Goal: Task Accomplishment & Management: Manage account settings

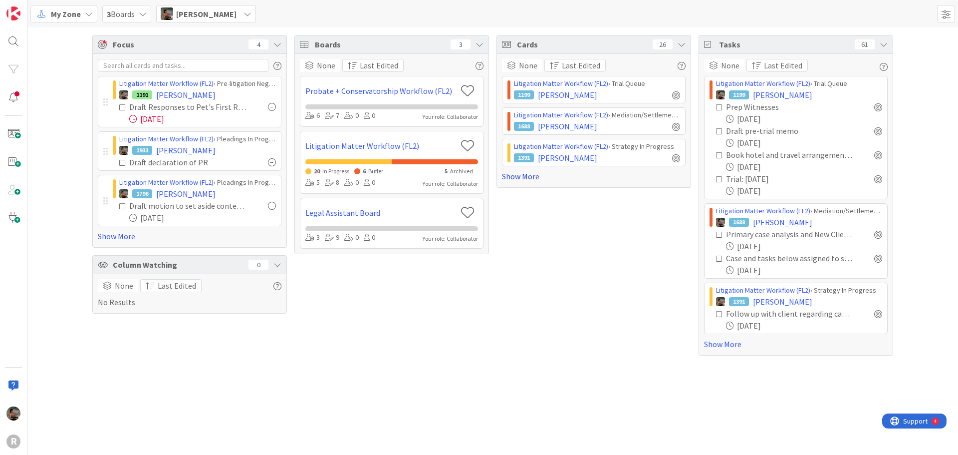
click at [525, 177] on link "Show More" at bounding box center [594, 176] width 184 height 12
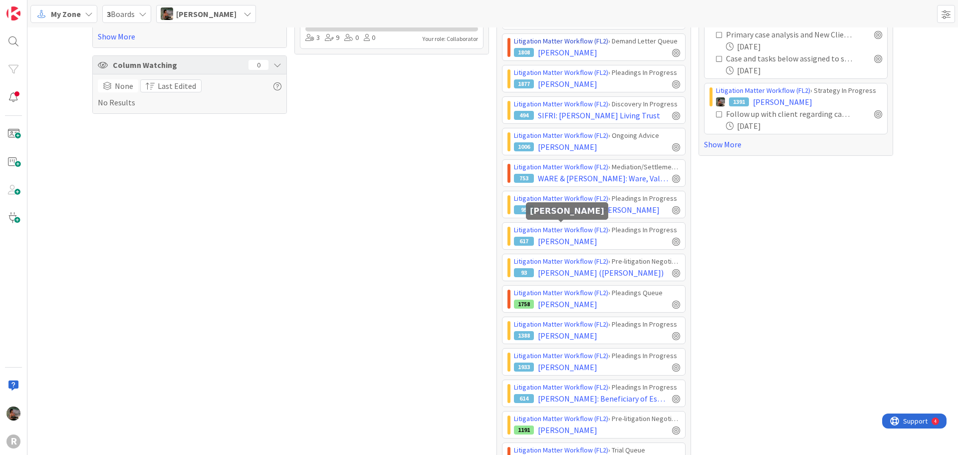
scroll to position [250, 0]
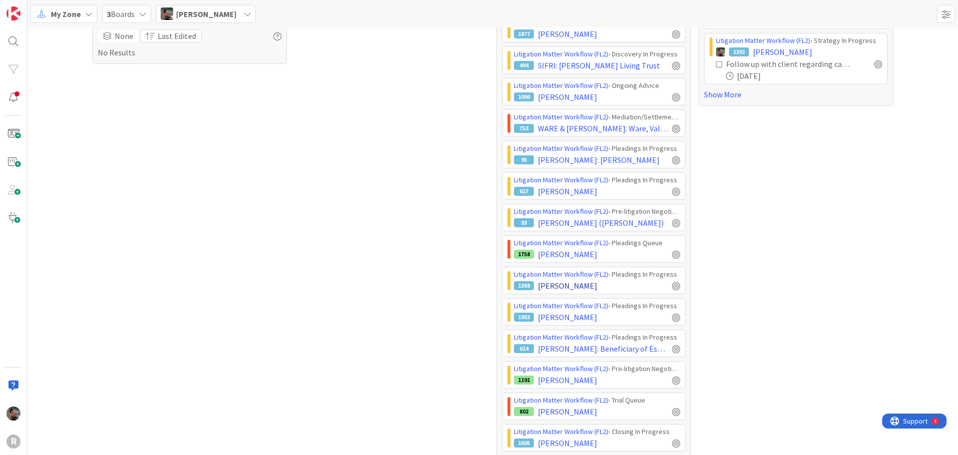
click at [605, 285] on div "1388 [PERSON_NAME]" at bounding box center [597, 285] width 166 height 12
click at [569, 284] on span "[PERSON_NAME]" at bounding box center [567, 285] width 59 height 12
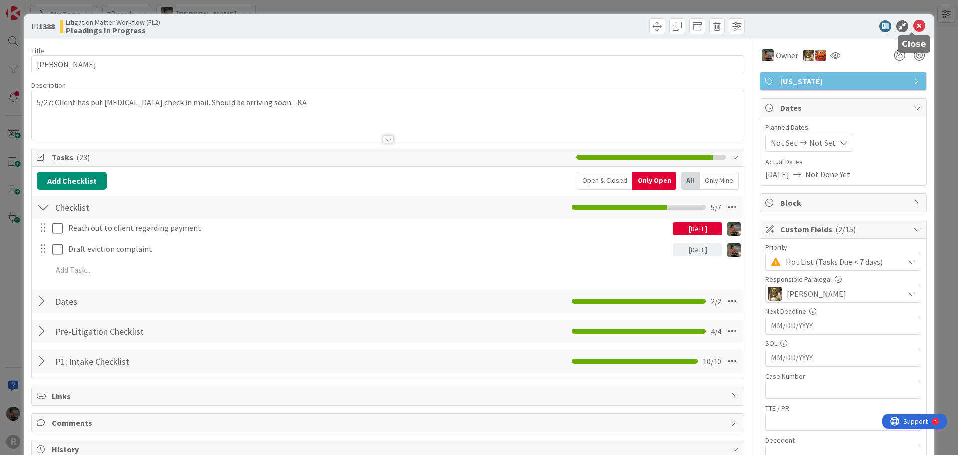
click at [914, 25] on icon at bounding box center [919, 26] width 12 height 12
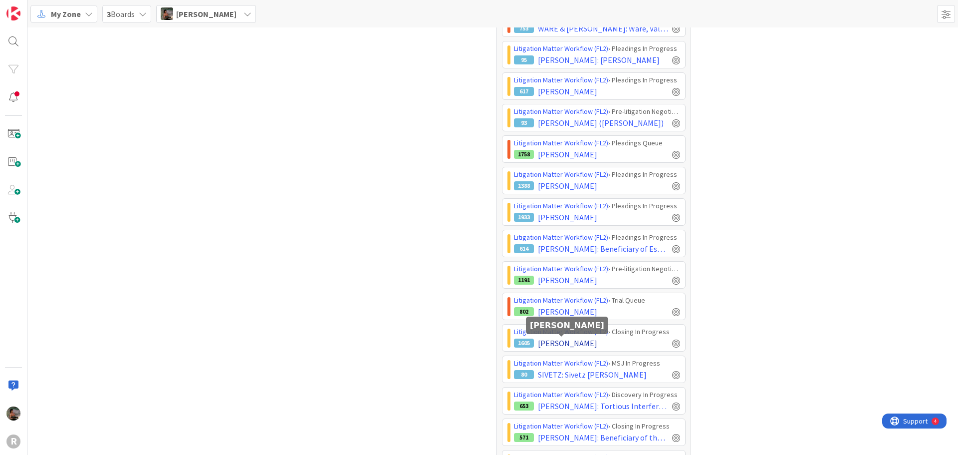
click at [563, 343] on span "[PERSON_NAME]" at bounding box center [567, 343] width 59 height 12
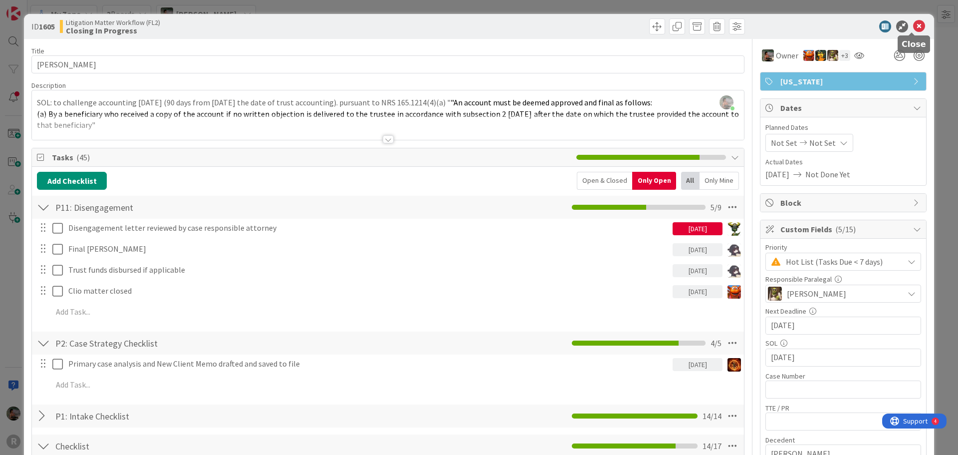
click at [913, 28] on icon at bounding box center [919, 26] width 12 height 12
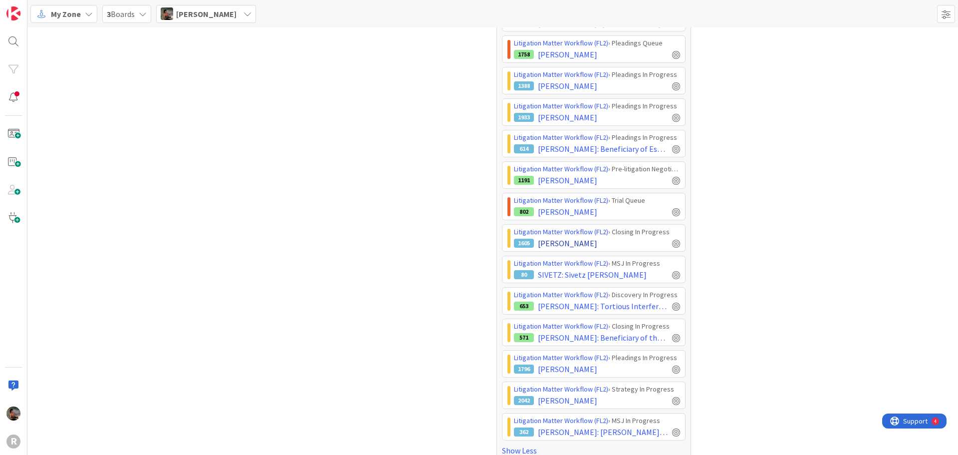
scroll to position [464, 0]
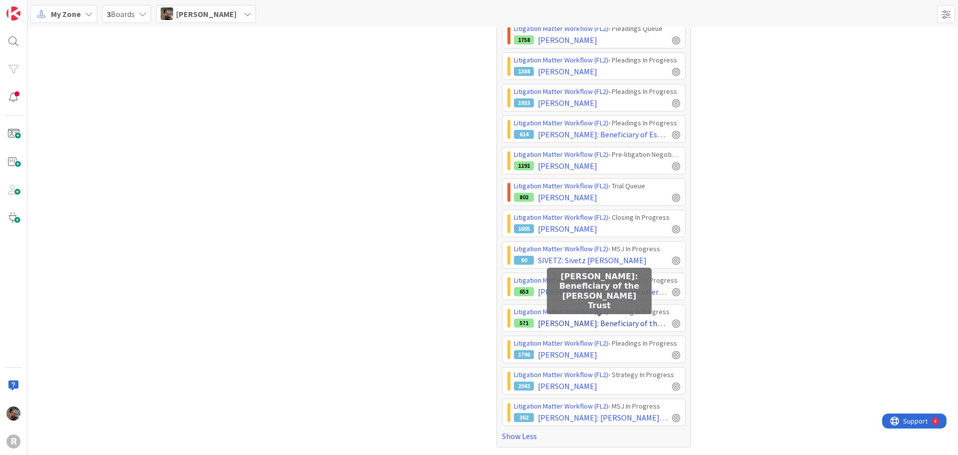
click at [604, 321] on span "[PERSON_NAME]: Beneficiary of the [PERSON_NAME] Trust" at bounding box center [603, 323] width 130 height 12
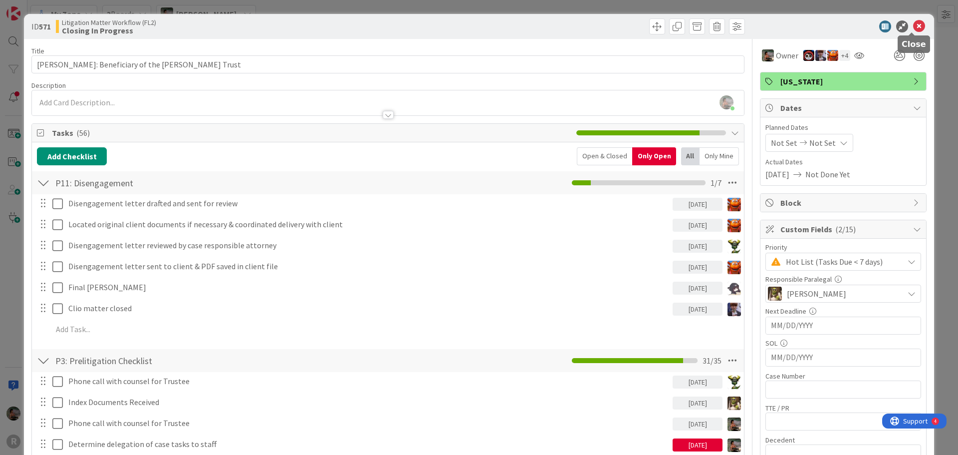
click at [913, 25] on icon at bounding box center [919, 26] width 12 height 12
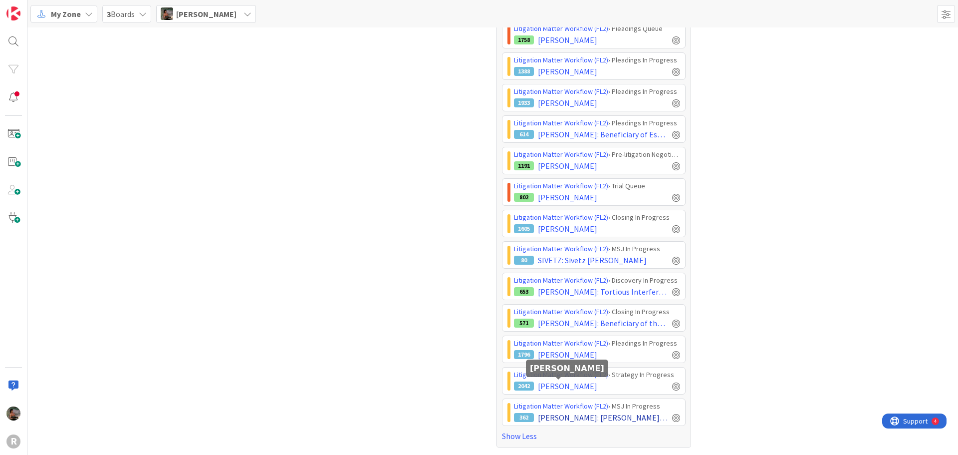
click at [571, 384] on span "[PERSON_NAME]" at bounding box center [567, 386] width 59 height 12
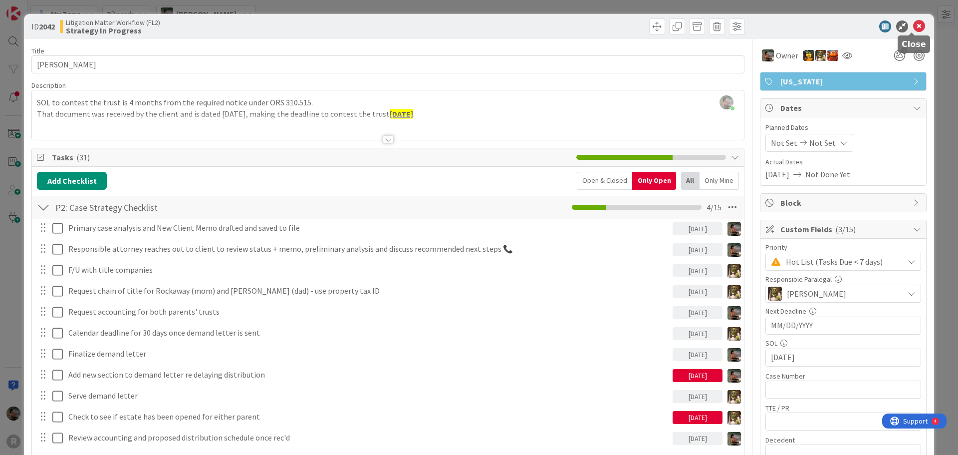
click at [916, 28] on icon at bounding box center [919, 26] width 12 height 12
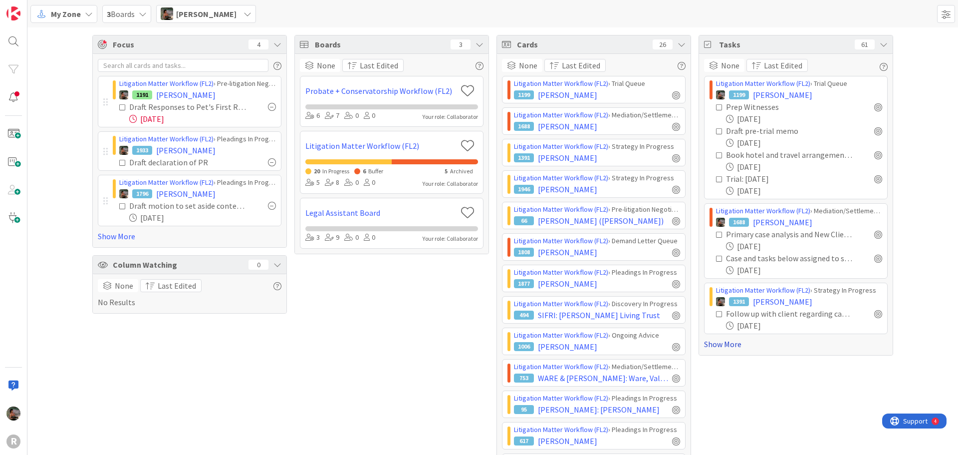
click at [727, 346] on link "Show More" at bounding box center [796, 344] width 184 height 12
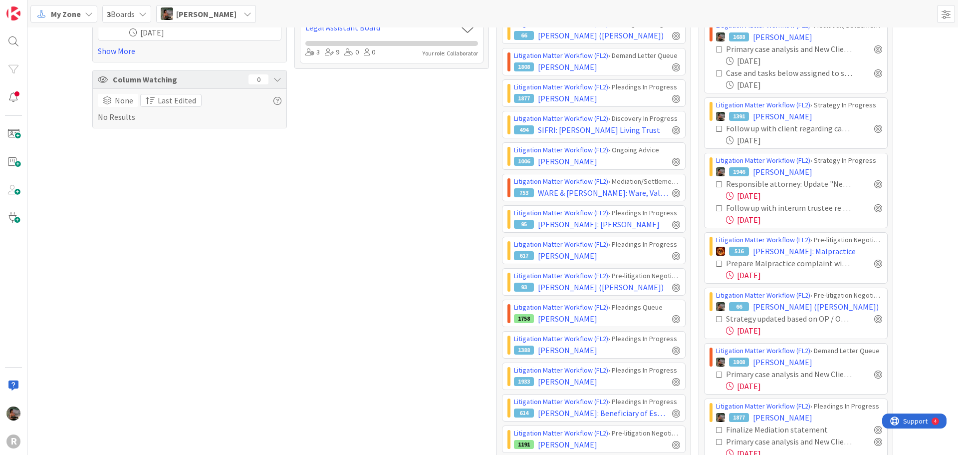
scroll to position [200, 0]
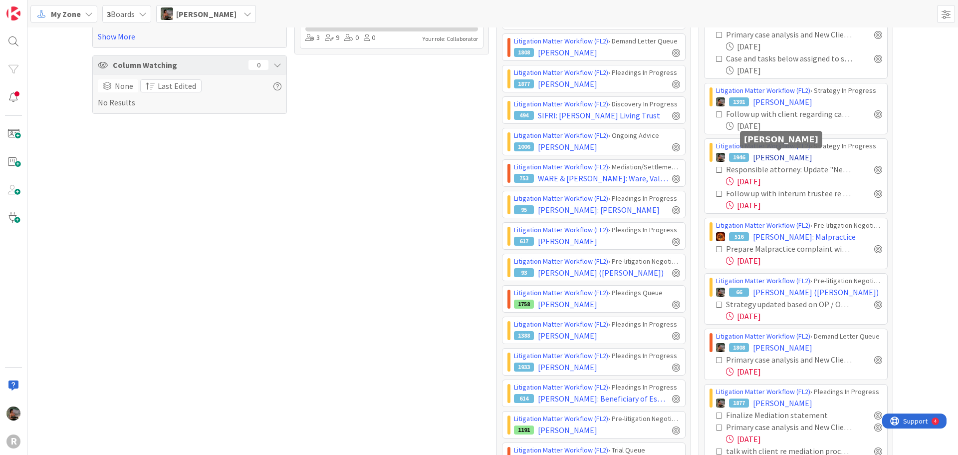
click at [770, 156] on span "[PERSON_NAME]" at bounding box center [782, 157] width 59 height 12
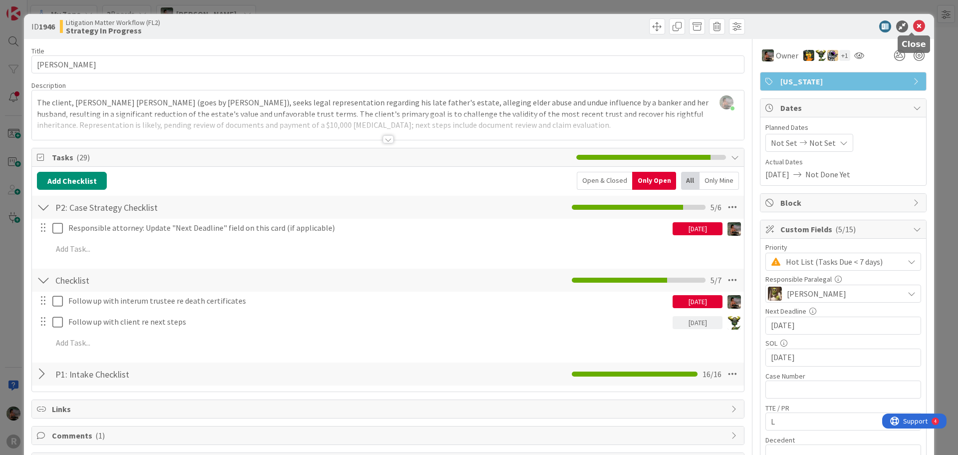
click at [916, 27] on icon at bounding box center [919, 26] width 12 height 12
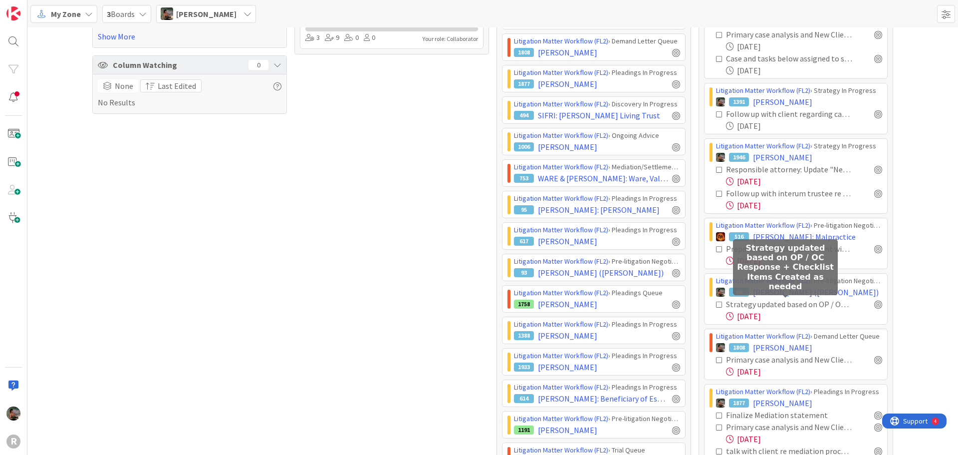
click at [788, 308] on div "Strategy updated based on OP / OC Response + Checklist Items Created as needed" at bounding box center [789, 304] width 126 height 12
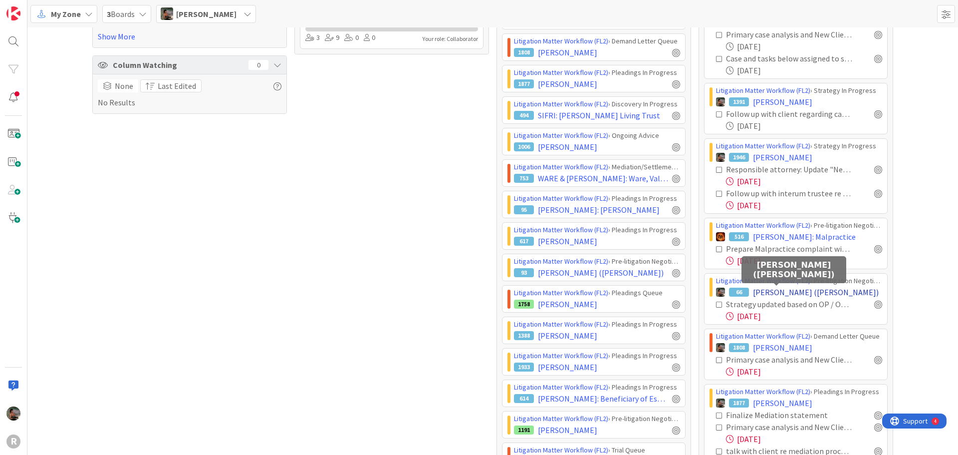
click at [760, 292] on span "[PERSON_NAME] ([PERSON_NAME])" at bounding box center [816, 292] width 126 height 12
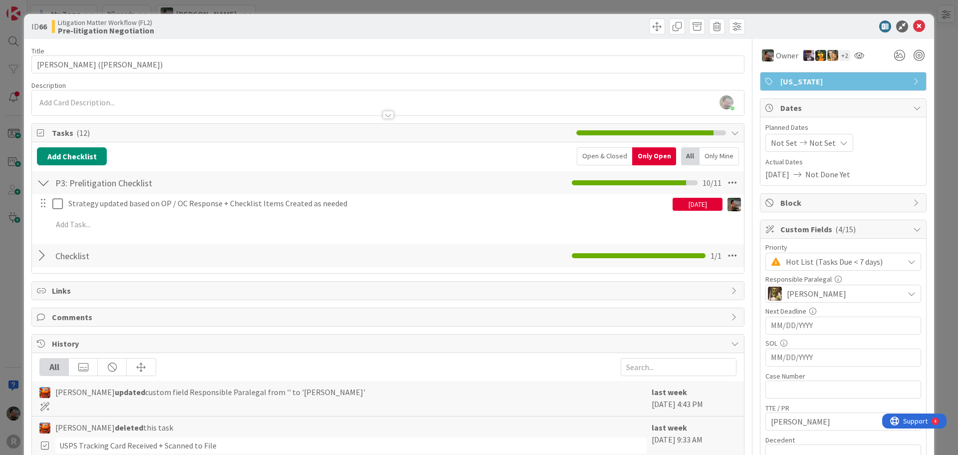
click at [674, 206] on div "[DATE]" at bounding box center [698, 204] width 50 height 13
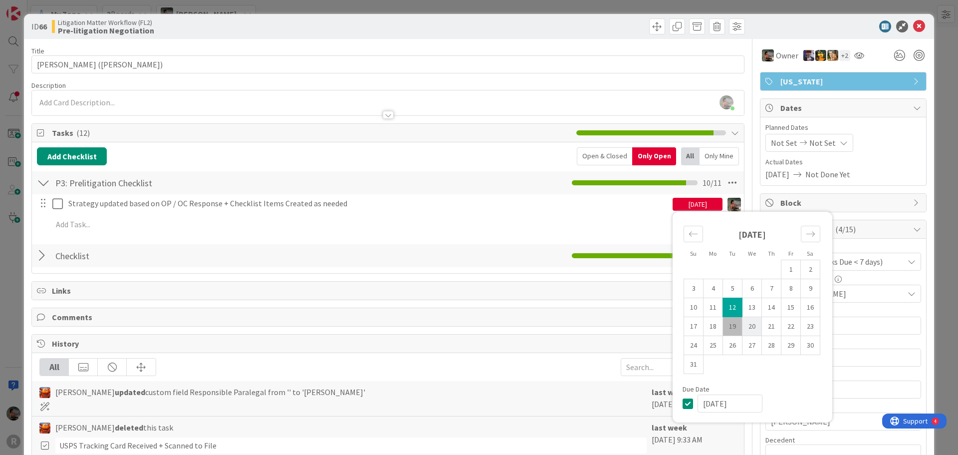
click at [750, 325] on td "20" at bounding box center [752, 326] width 19 height 19
type input "[DATE]"
click at [913, 24] on icon at bounding box center [919, 26] width 12 height 12
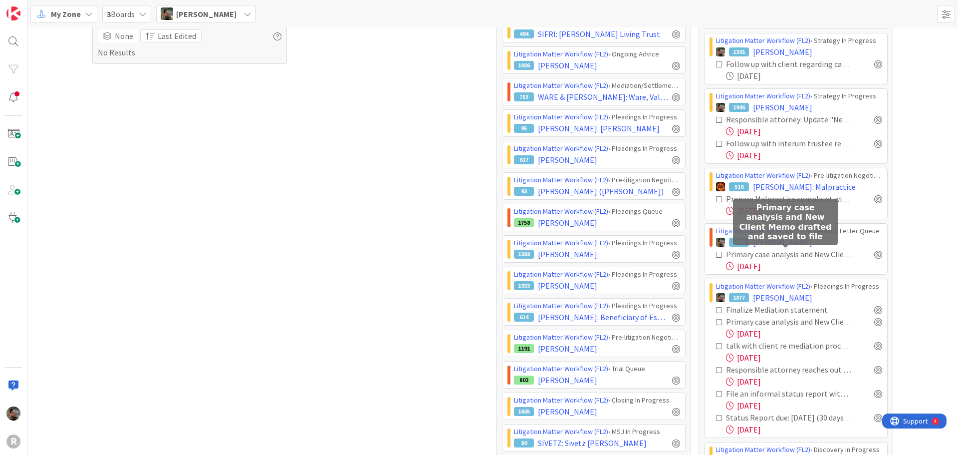
scroll to position [299, 0]
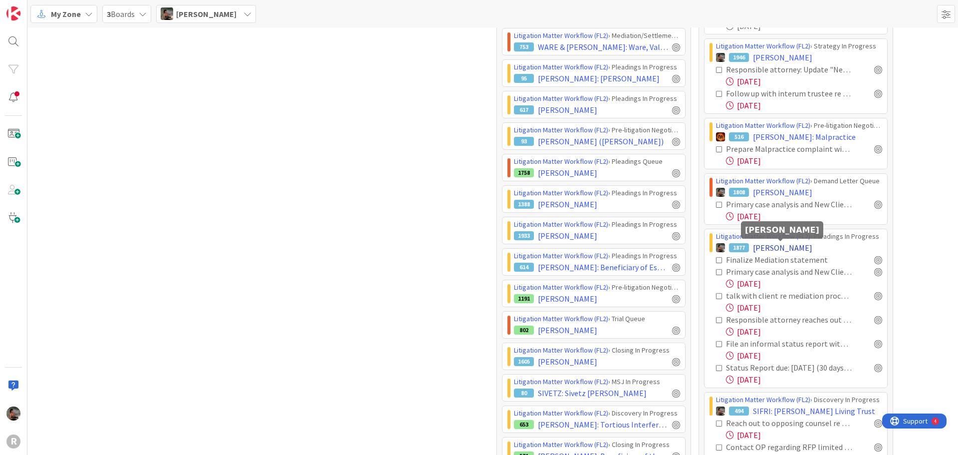
click at [776, 247] on span "[PERSON_NAME]" at bounding box center [782, 248] width 59 height 12
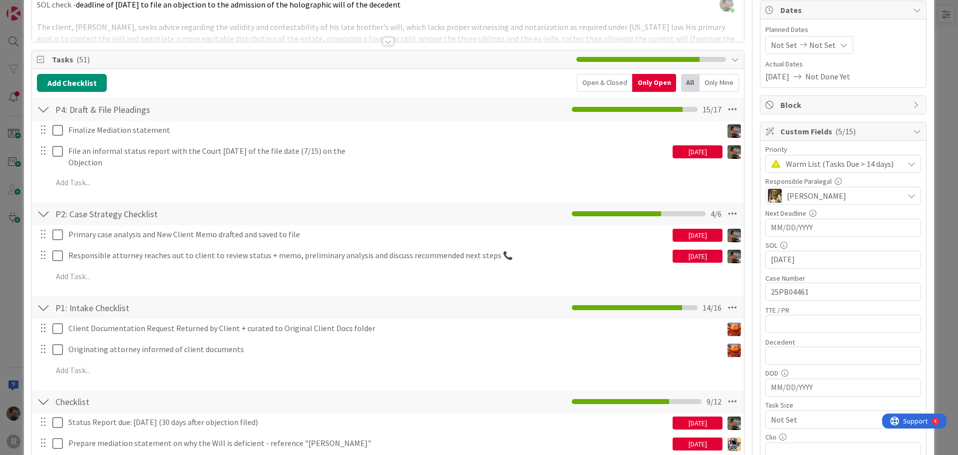
scroll to position [100, 0]
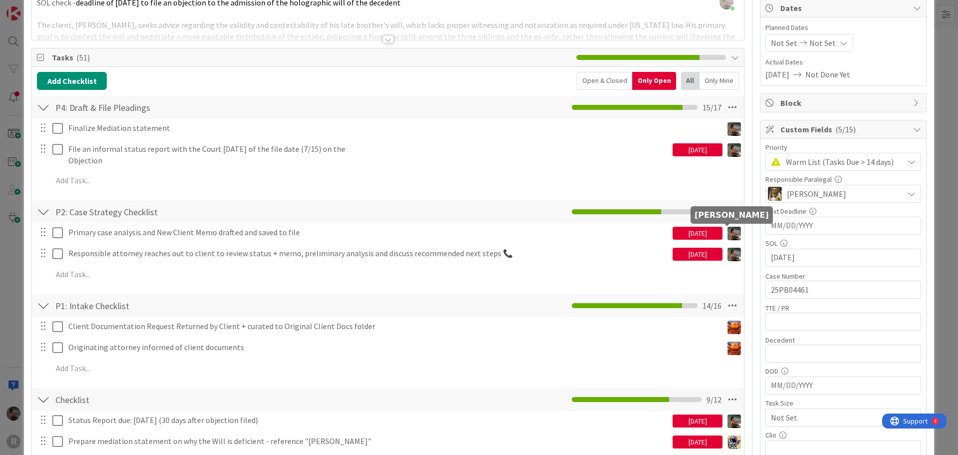
click at [705, 234] on div "[DATE]" at bounding box center [698, 233] width 50 height 13
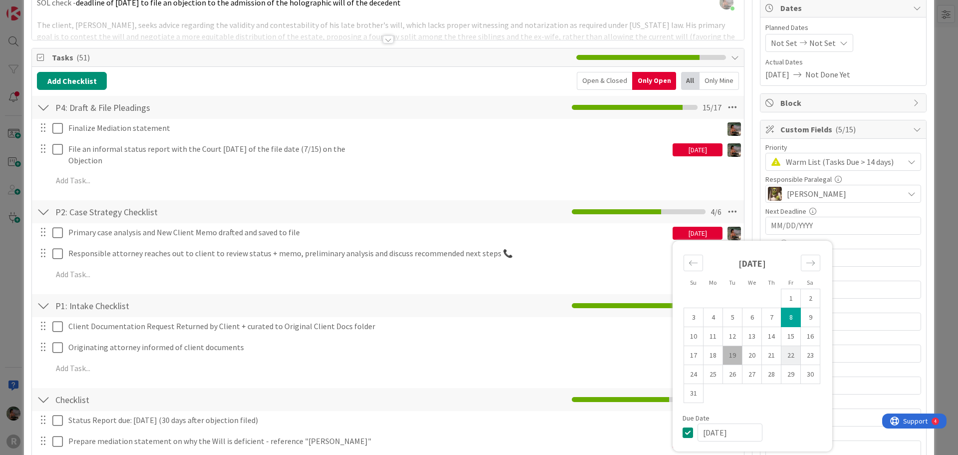
click at [781, 354] on td "22" at bounding box center [790, 355] width 19 height 19
type input "[DATE]"
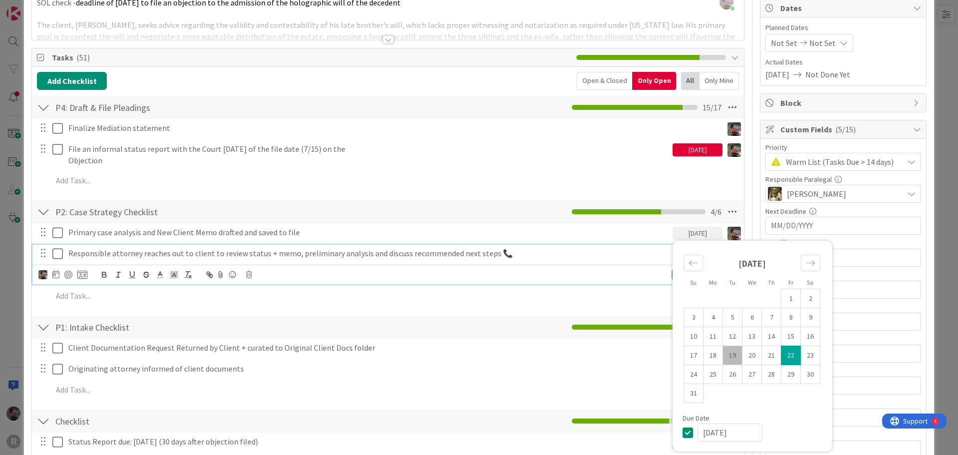
click at [348, 253] on p "Responsible attorney reaches out to client to review status + memo, preliminary…" at bounding box center [368, 253] width 600 height 11
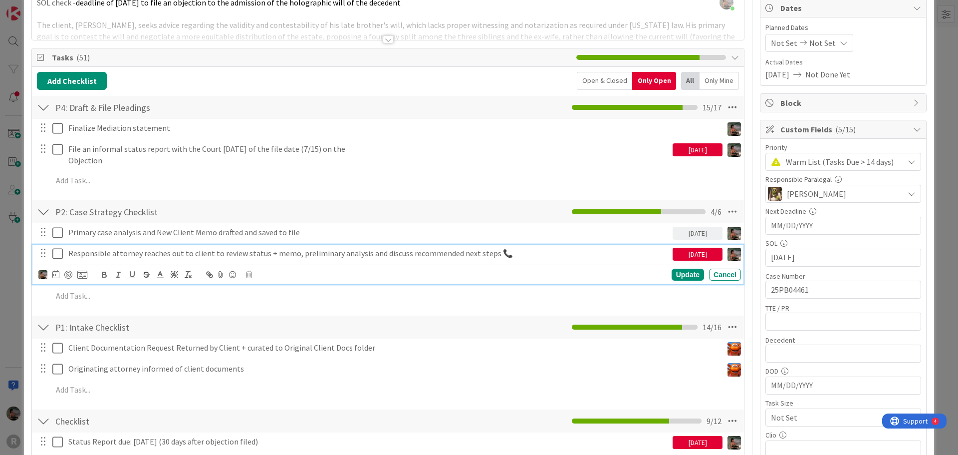
click at [699, 254] on div "[DATE]" at bounding box center [698, 254] width 50 height 13
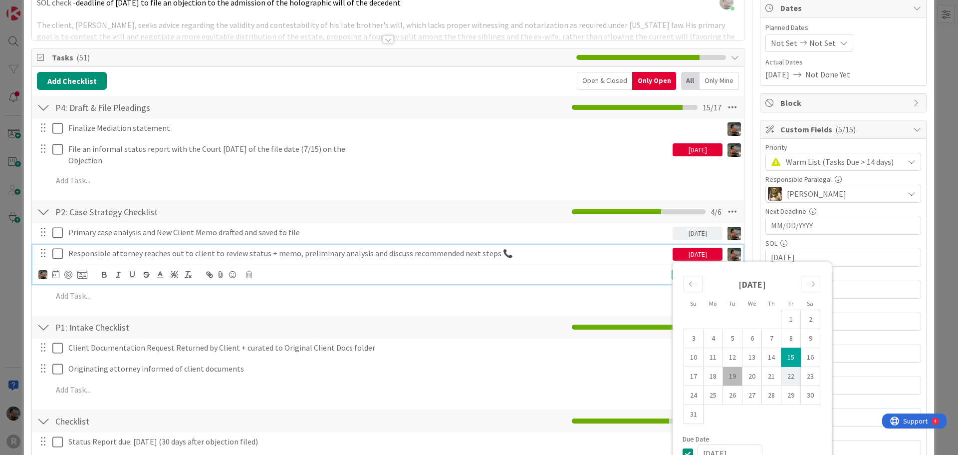
click at [783, 375] on td "22" at bounding box center [790, 376] width 19 height 19
type input "[DATE]"
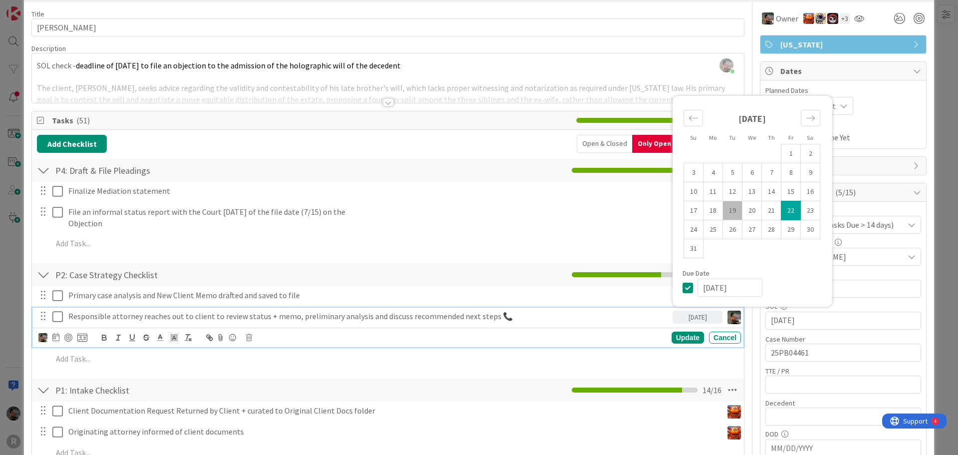
scroll to position [0, 0]
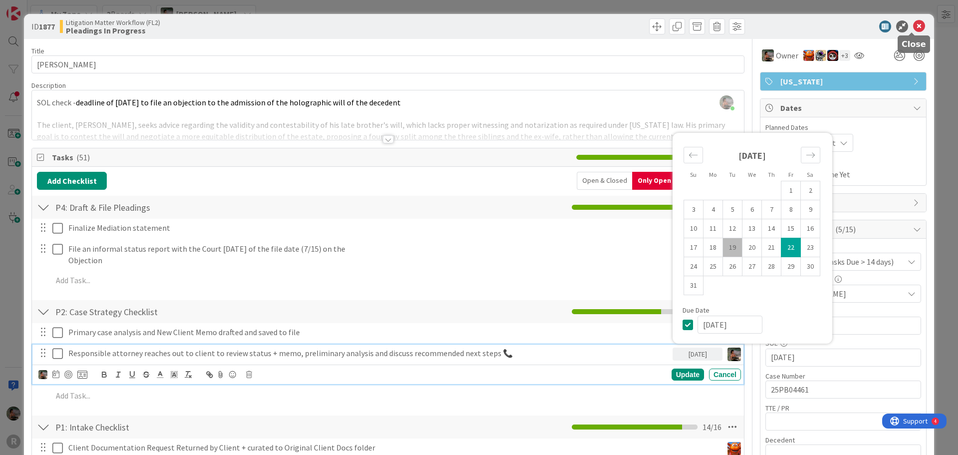
click at [915, 24] on icon at bounding box center [919, 26] width 12 height 12
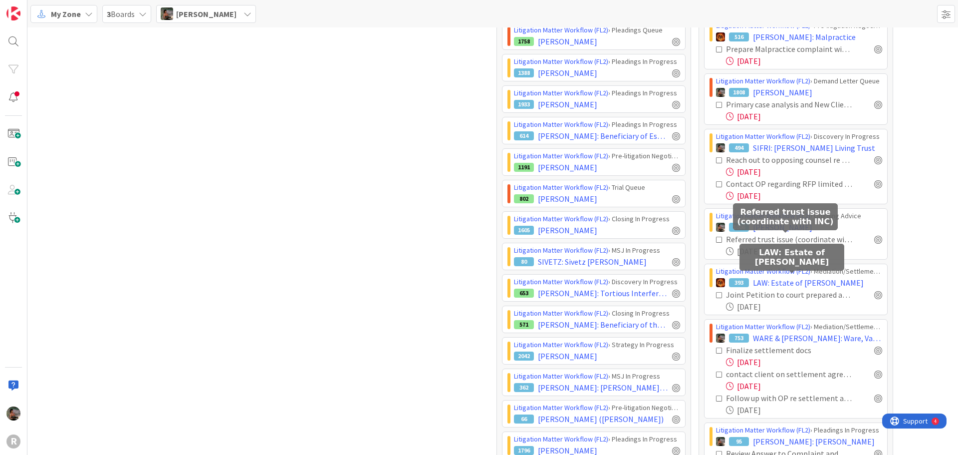
scroll to position [449, 0]
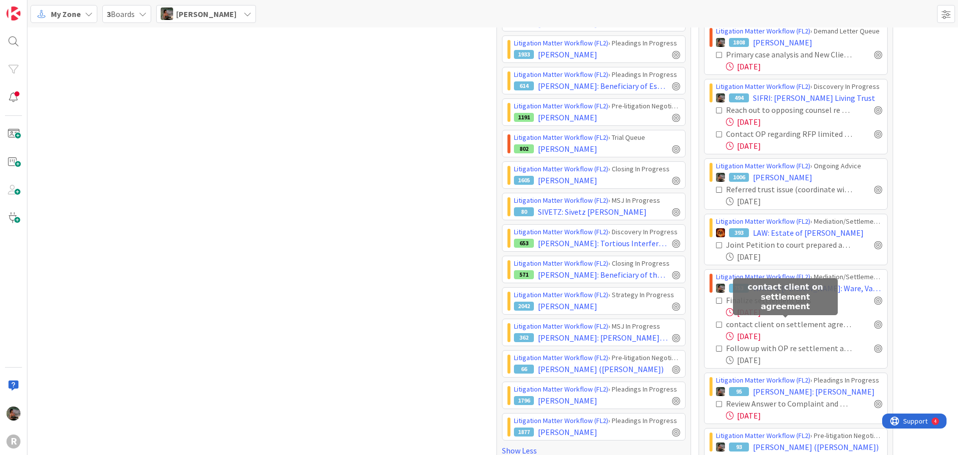
click at [786, 324] on div "contact client on settlement agreement" at bounding box center [789, 324] width 126 height 12
click at [764, 337] on div "[DATE]" at bounding box center [804, 336] width 156 height 12
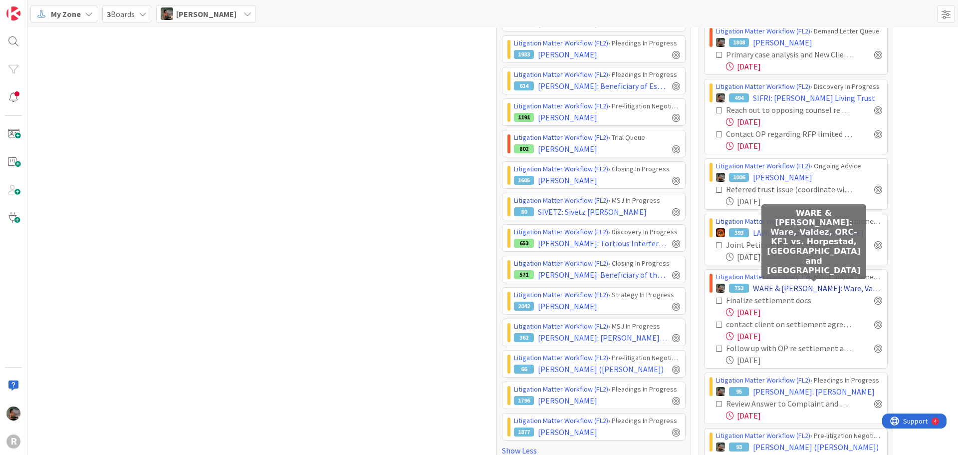
click at [757, 285] on span "WARE & [PERSON_NAME]: Ware, Valdez, ORC-KF1 vs. Horpestad, [GEOGRAPHIC_DATA] an…" at bounding box center [817, 288] width 129 height 12
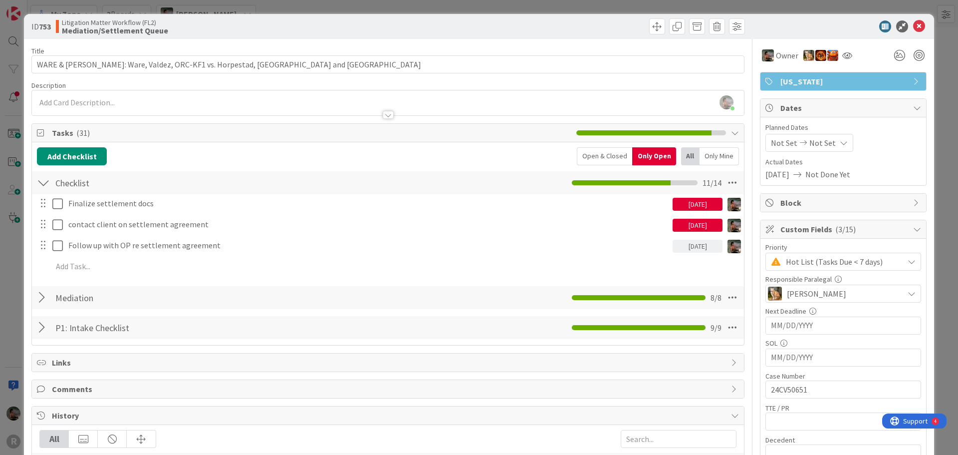
click at [685, 203] on div "[DATE]" at bounding box center [698, 204] width 50 height 13
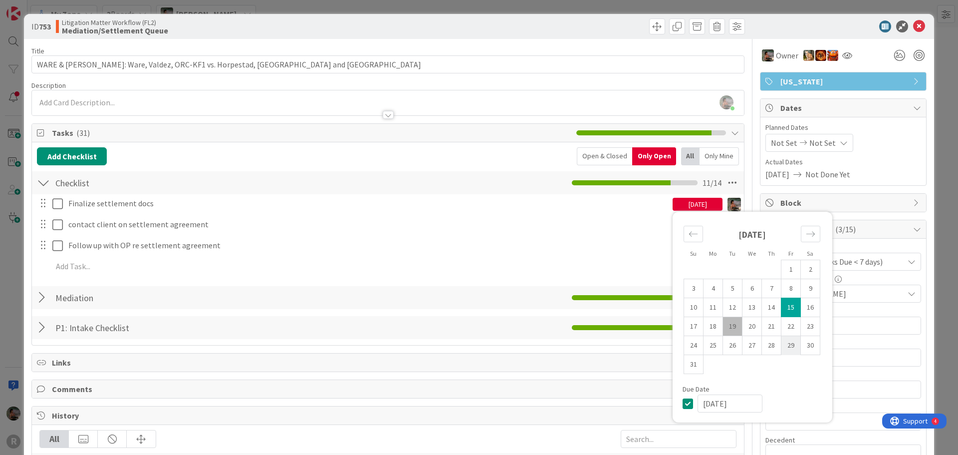
click at [786, 345] on td "29" at bounding box center [790, 345] width 19 height 19
type input "[DATE]"
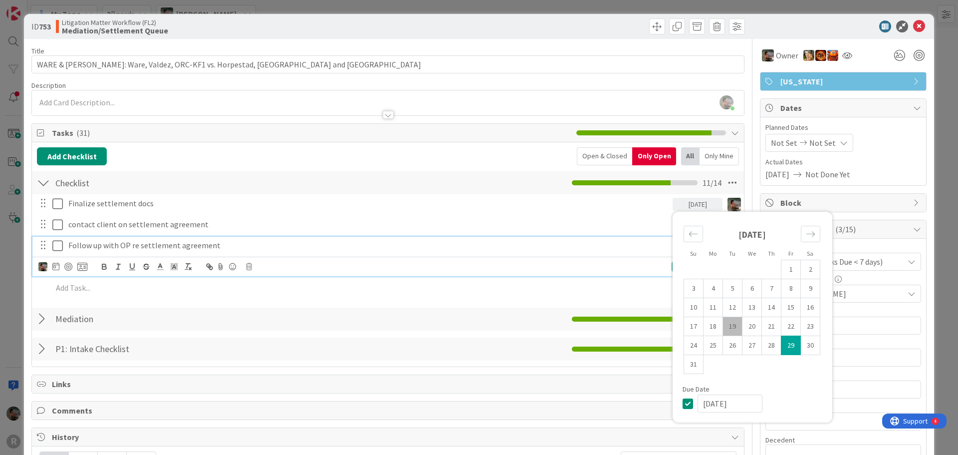
click at [527, 238] on div "Follow up with OP re settlement agreement" at bounding box center [368, 245] width 608 height 17
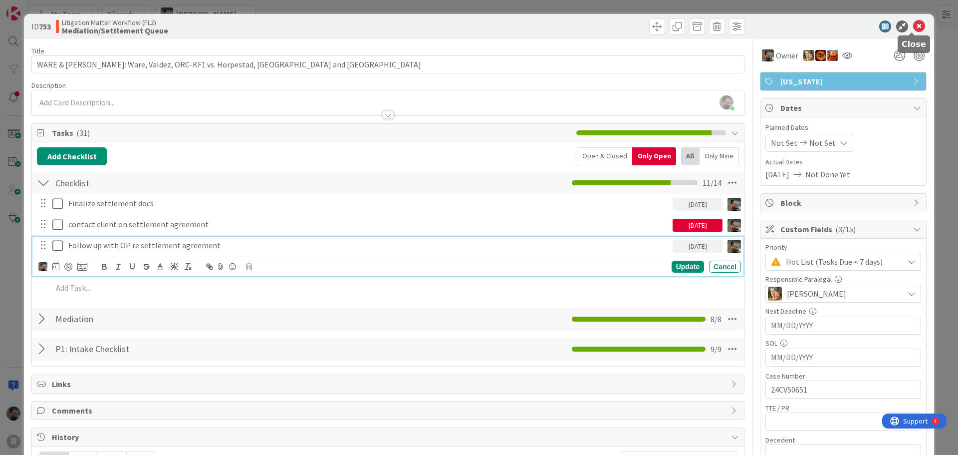
click at [913, 25] on icon at bounding box center [919, 26] width 12 height 12
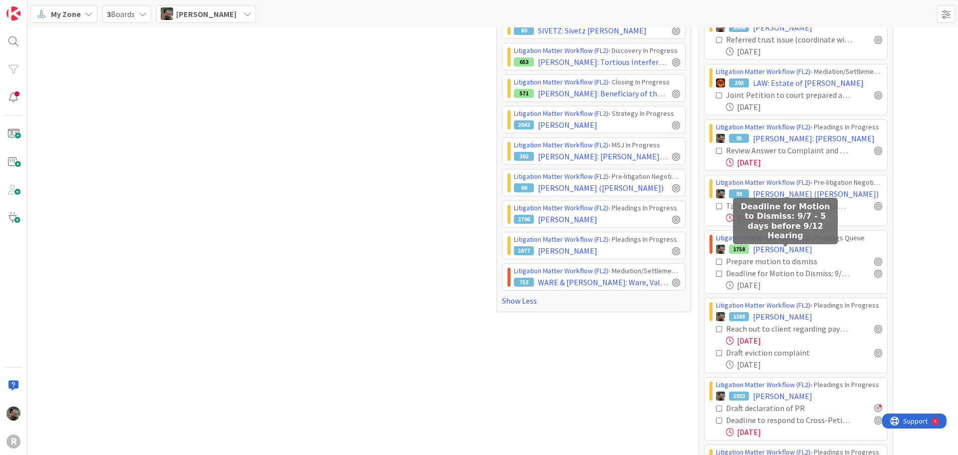
scroll to position [649, 0]
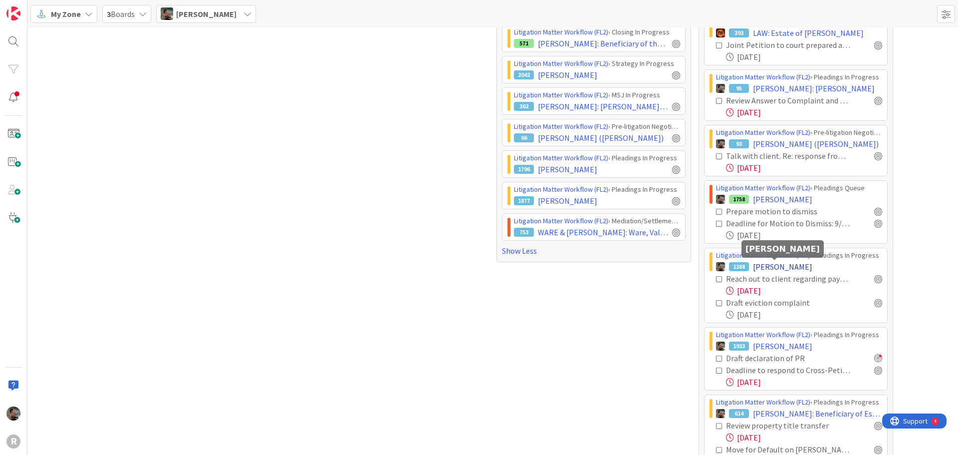
click at [771, 267] on span "[PERSON_NAME]" at bounding box center [782, 266] width 59 height 12
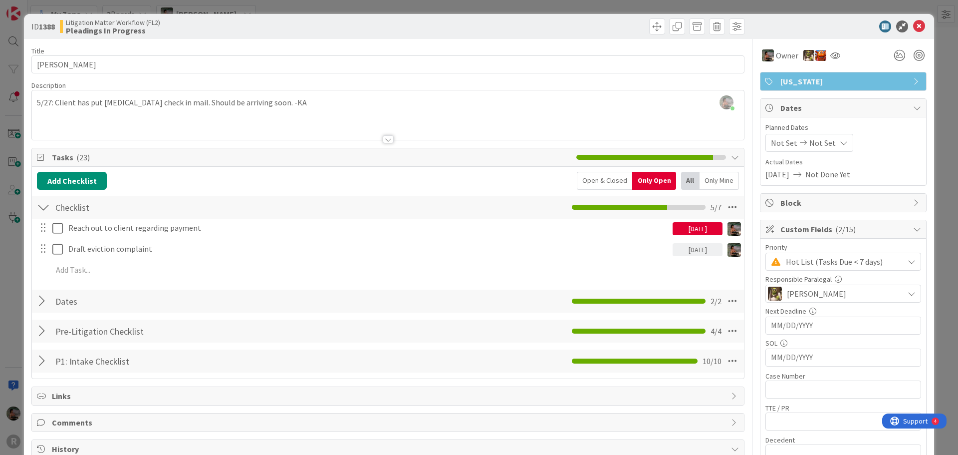
click at [693, 228] on div "[DATE]" at bounding box center [698, 228] width 50 height 13
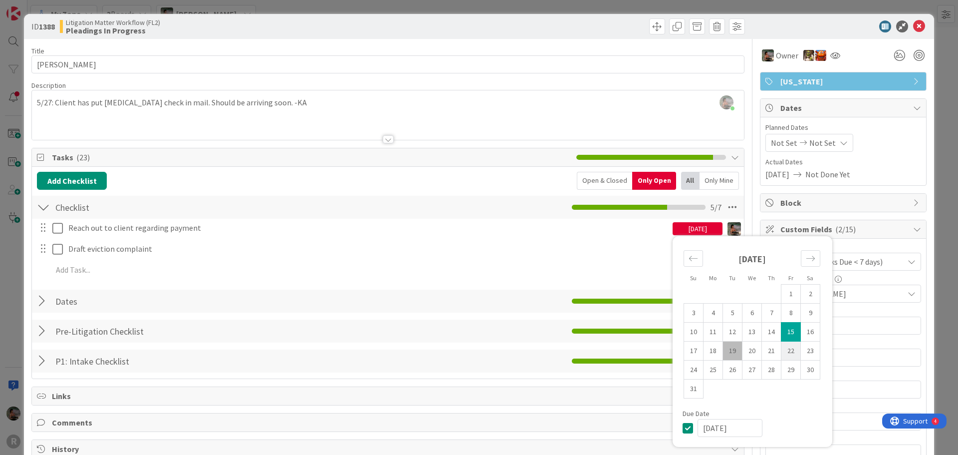
click at [785, 351] on td "22" at bounding box center [790, 350] width 19 height 19
type input "[DATE]"
click at [914, 28] on icon at bounding box center [919, 26] width 12 height 12
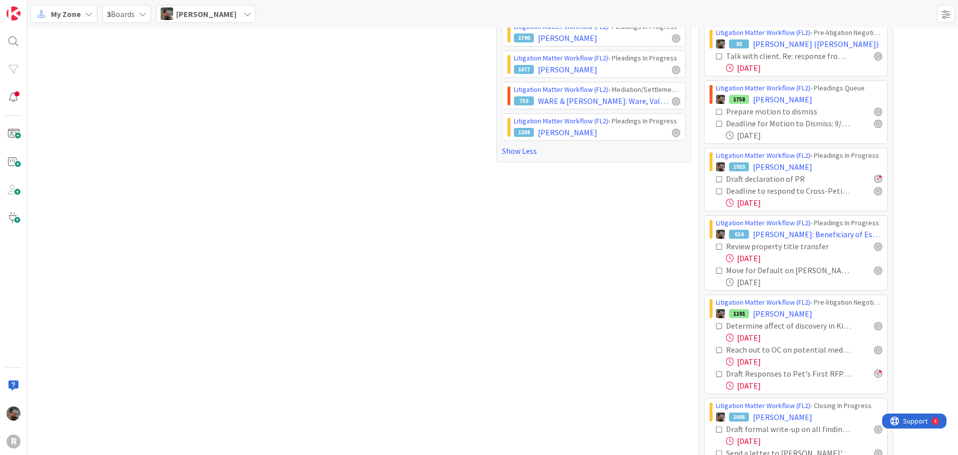
scroll to position [798, 0]
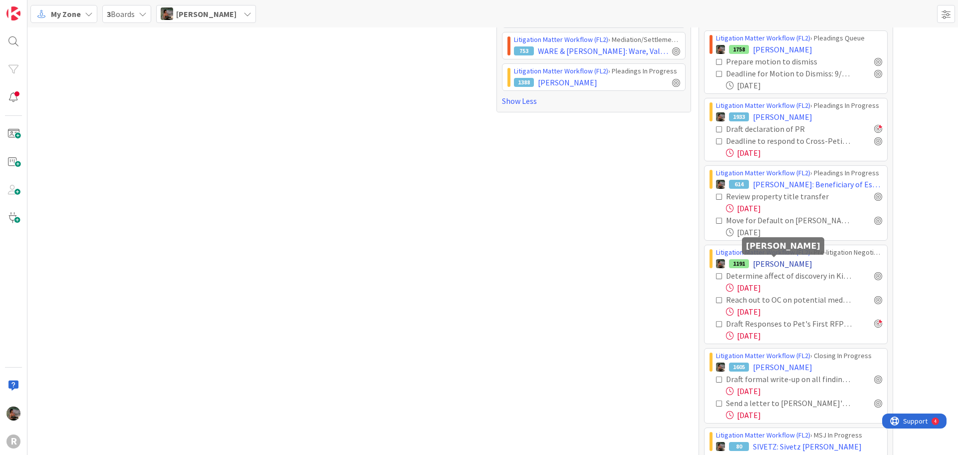
click at [773, 258] on span "[PERSON_NAME]" at bounding box center [782, 263] width 59 height 12
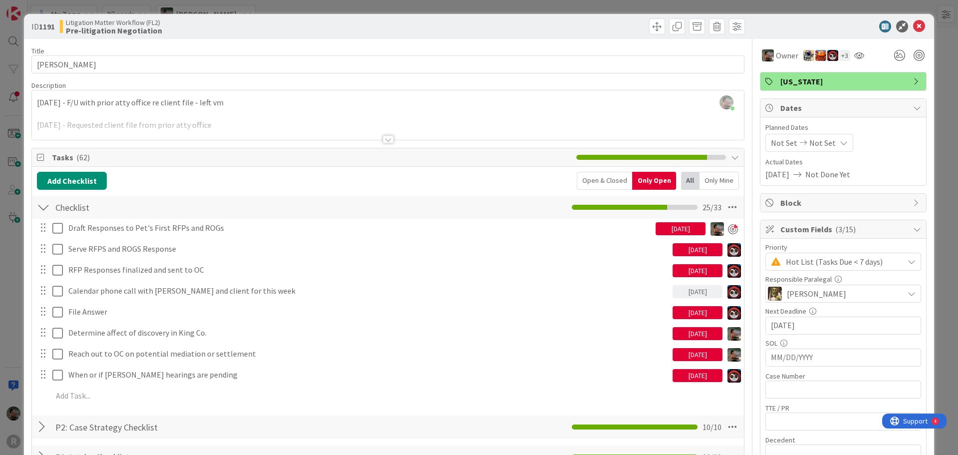
click at [674, 353] on div "[DATE]" at bounding box center [698, 354] width 50 height 13
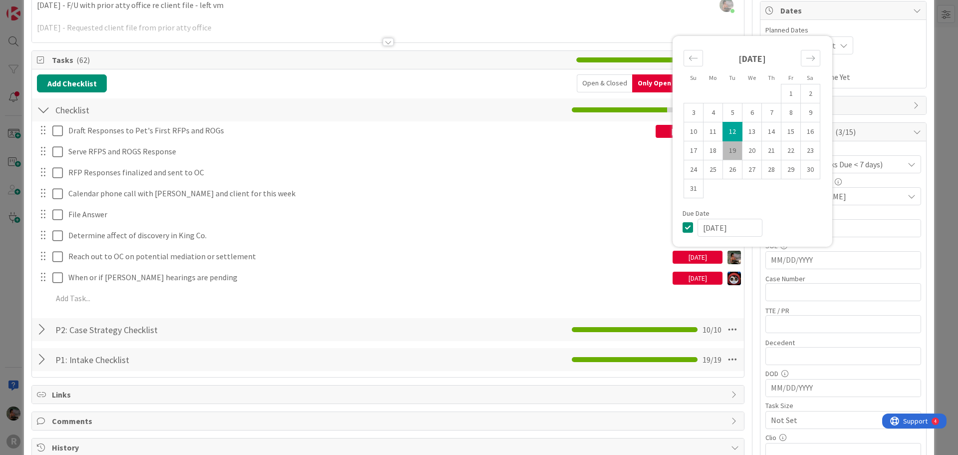
scroll to position [100, 0]
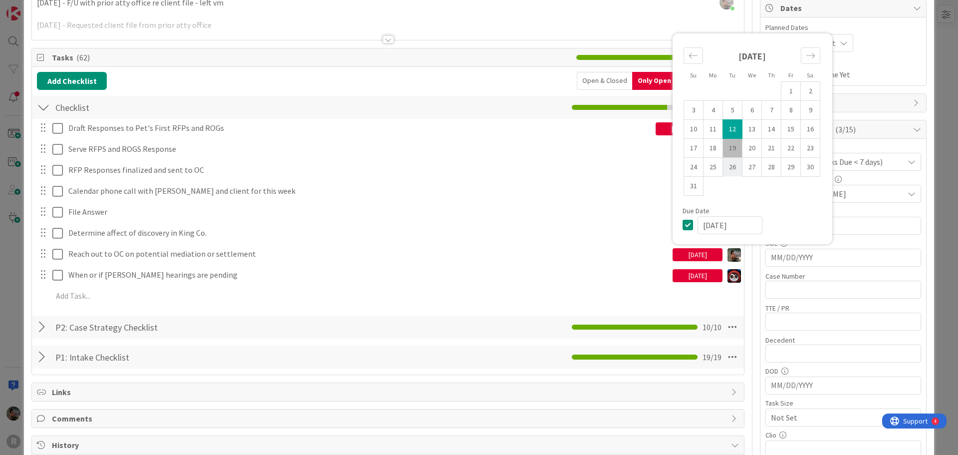
click at [727, 166] on td "26" at bounding box center [732, 166] width 19 height 19
type input "[DATE]"
click at [580, 244] on div "Draft Responses to Pet's First RFPs and ROGs [DATE] Update Cancel Serve RFPS an…" at bounding box center [388, 214] width 702 height 190
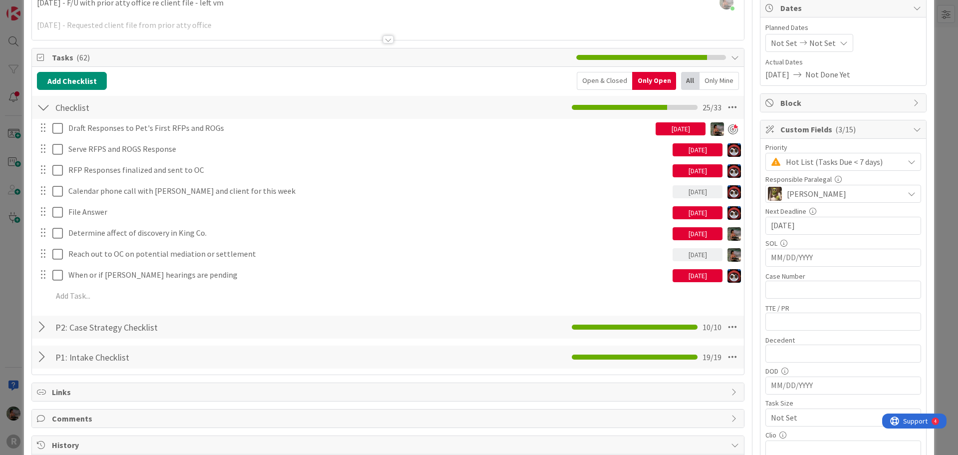
click at [692, 233] on div "[DATE]" at bounding box center [698, 233] width 50 height 13
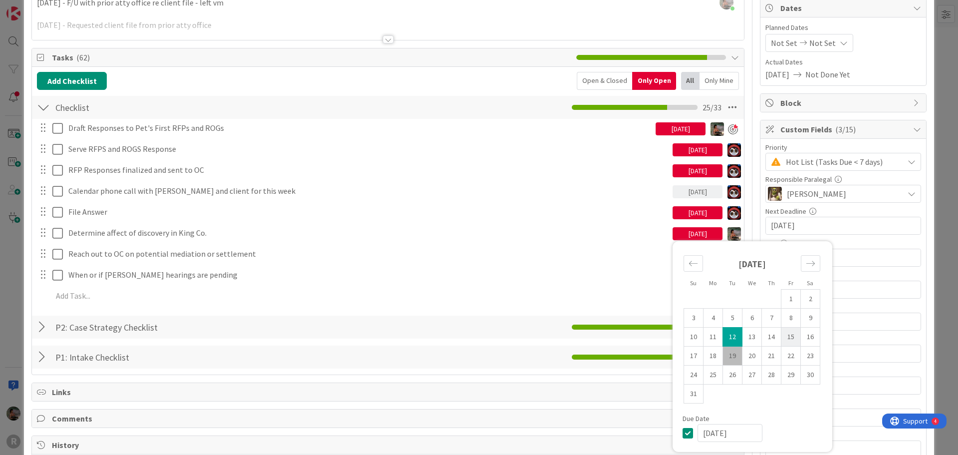
click at [781, 337] on td "15" at bounding box center [790, 336] width 19 height 19
type input "[DATE]"
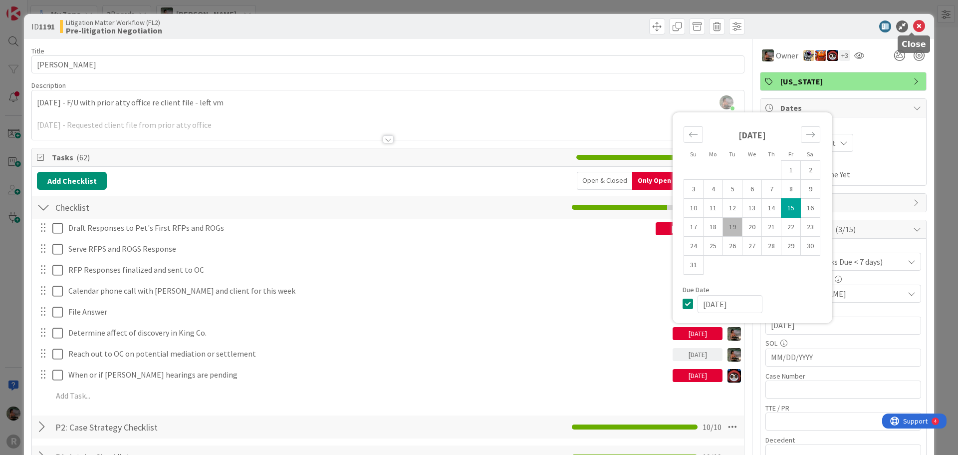
click at [913, 22] on icon at bounding box center [919, 26] width 12 height 12
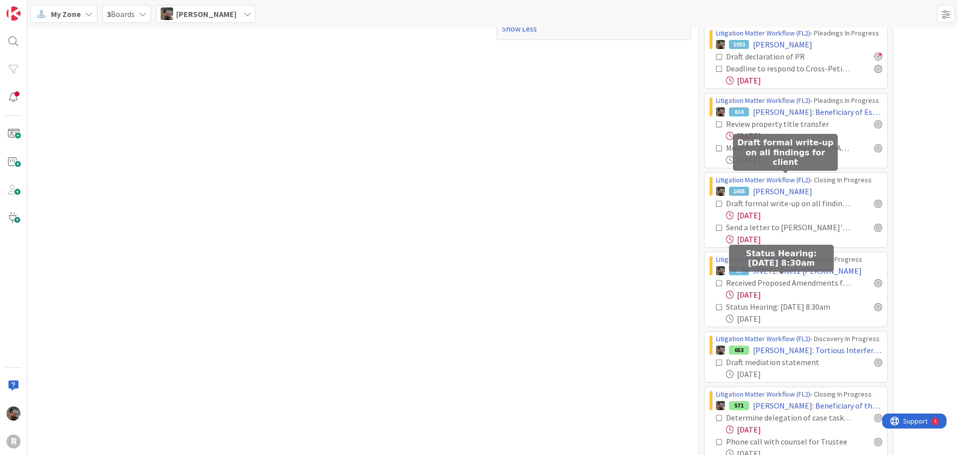
scroll to position [898, 0]
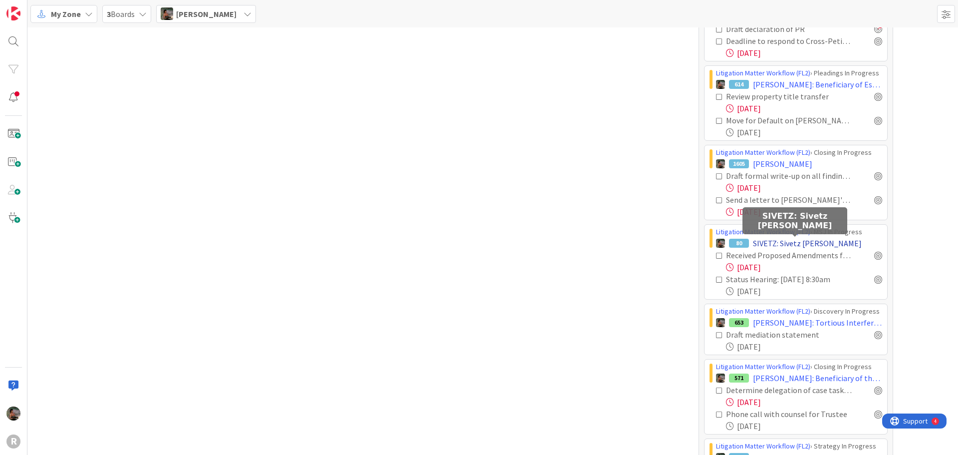
click at [774, 242] on span "SIVETZ: Sivetz [PERSON_NAME]" at bounding box center [807, 243] width 109 height 12
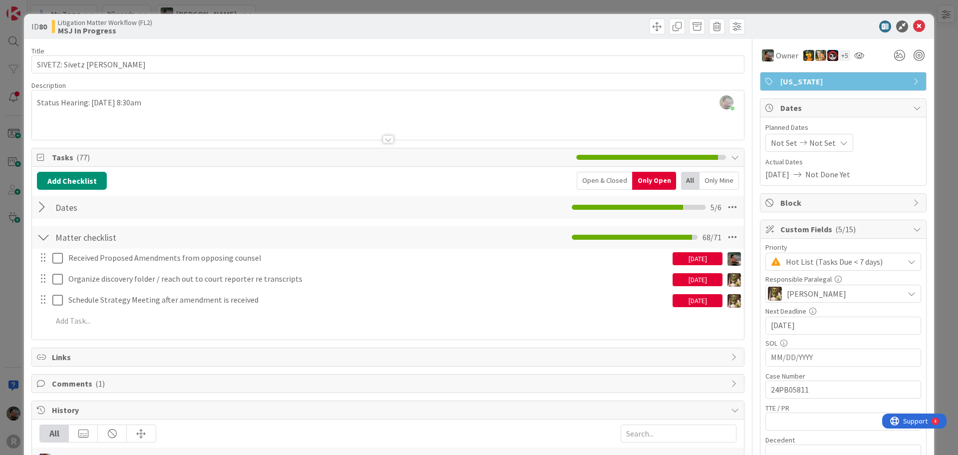
click at [701, 253] on div "[DATE]" at bounding box center [698, 258] width 50 height 13
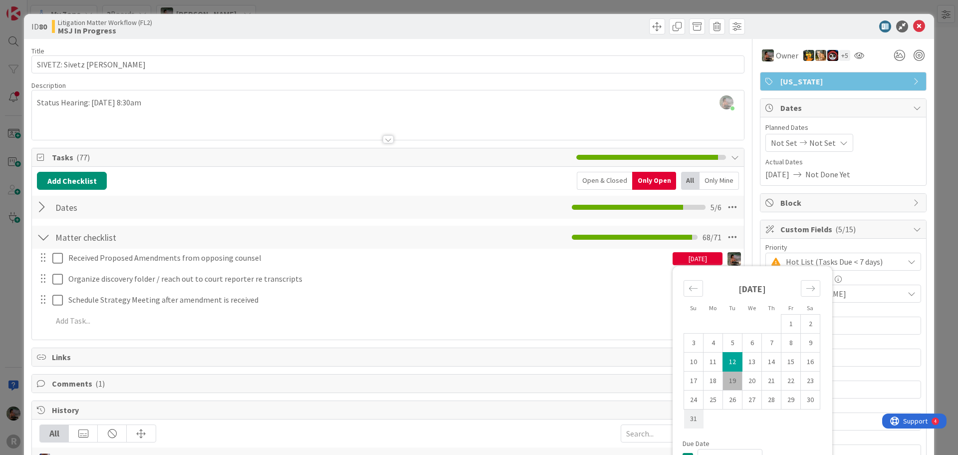
click at [686, 422] on td "31" at bounding box center [693, 418] width 19 height 19
type input "[DATE]"
click at [913, 25] on icon at bounding box center [919, 26] width 12 height 12
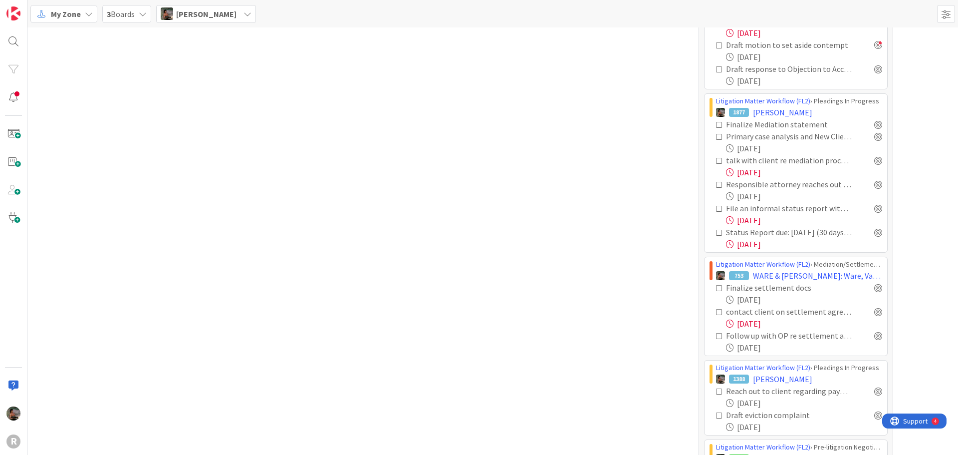
scroll to position [1889, 0]
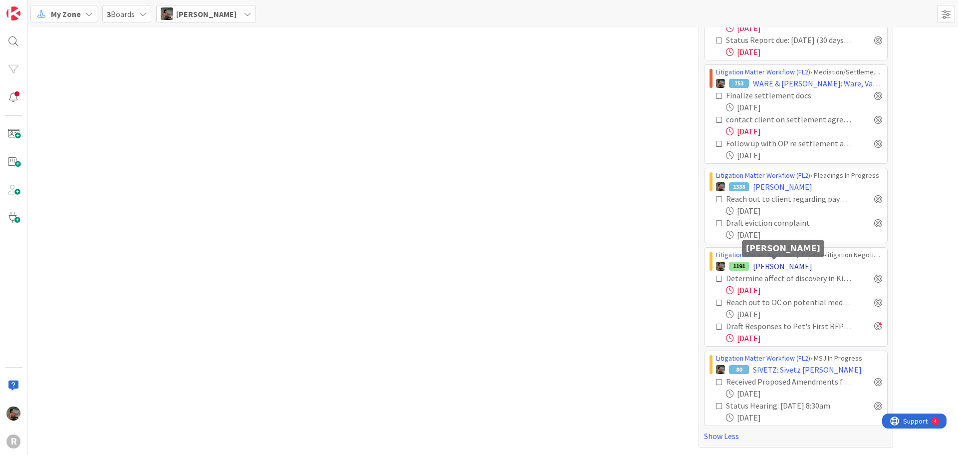
click at [779, 267] on span "[PERSON_NAME]" at bounding box center [782, 266] width 59 height 12
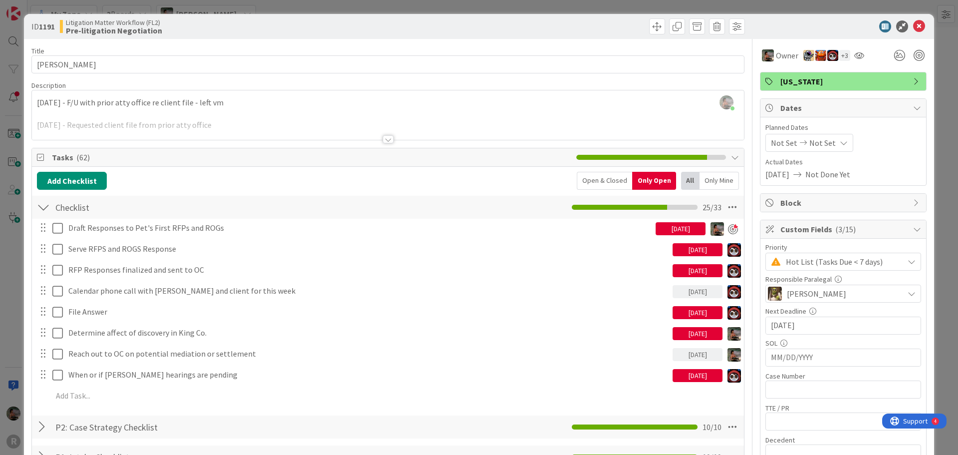
click at [706, 333] on div "[DATE]" at bounding box center [698, 333] width 50 height 13
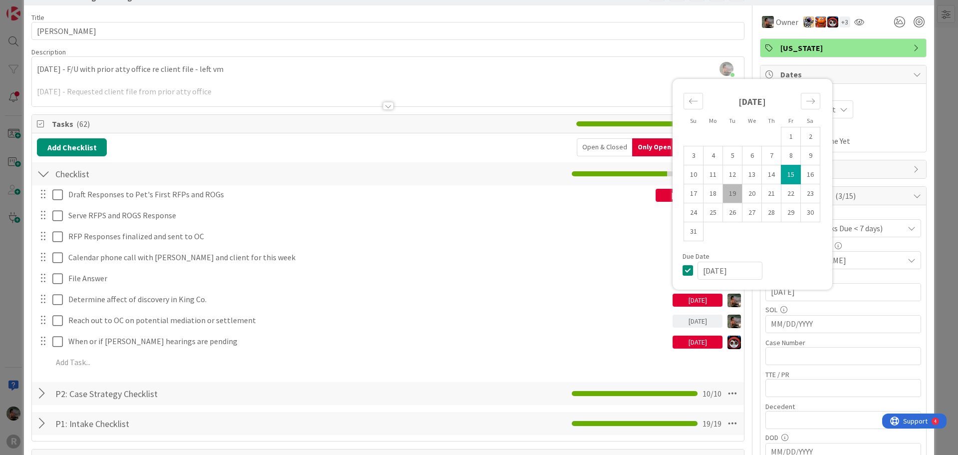
scroll to position [50, 0]
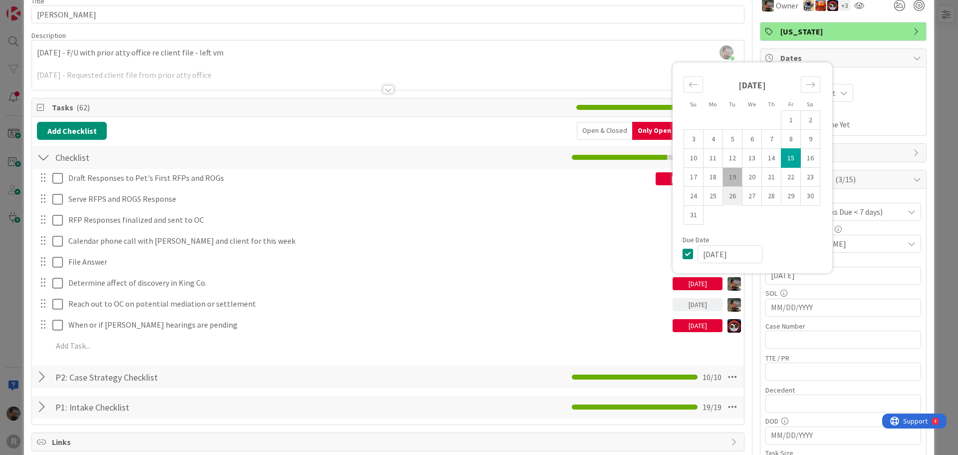
click at [728, 199] on td "26" at bounding box center [732, 195] width 19 height 19
type input "[DATE]"
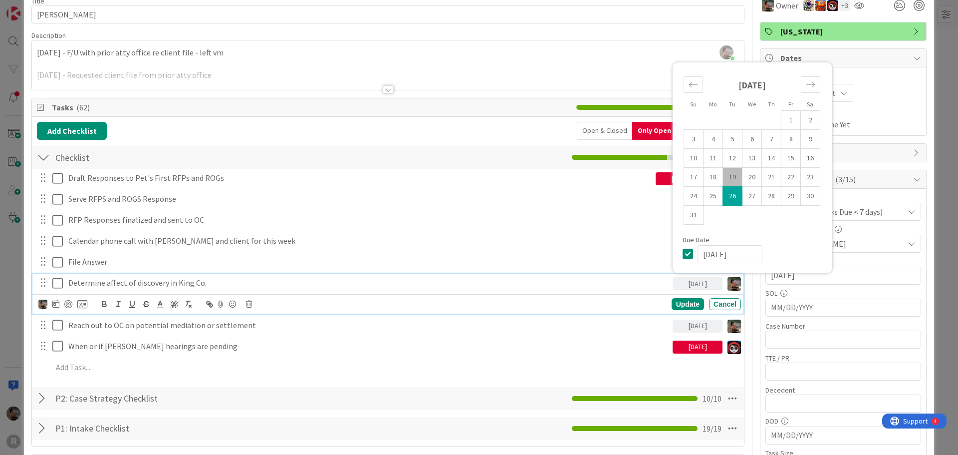
click at [516, 286] on p "Determine affect of discovery in King Co." at bounding box center [368, 282] width 600 height 11
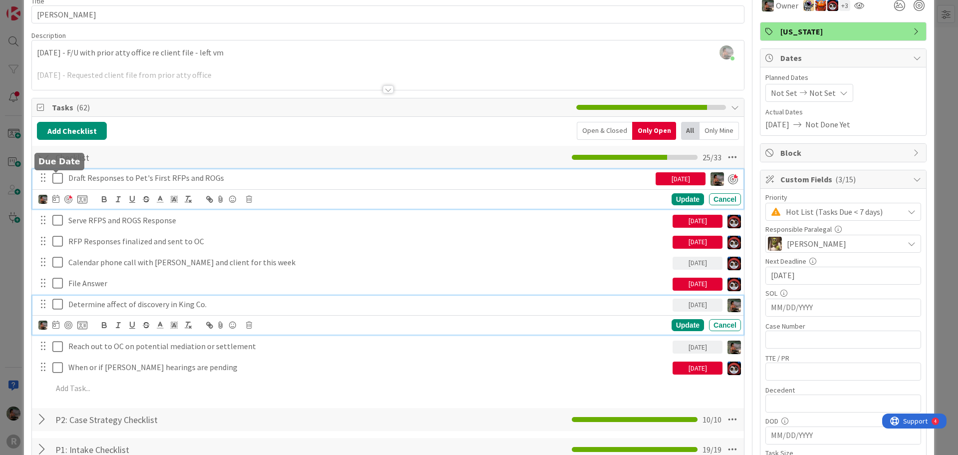
click at [58, 179] on div "Draft Responses to Pet's First RFPs and ROGs [DATE] Update Cancel" at bounding box center [387, 188] width 711 height 39
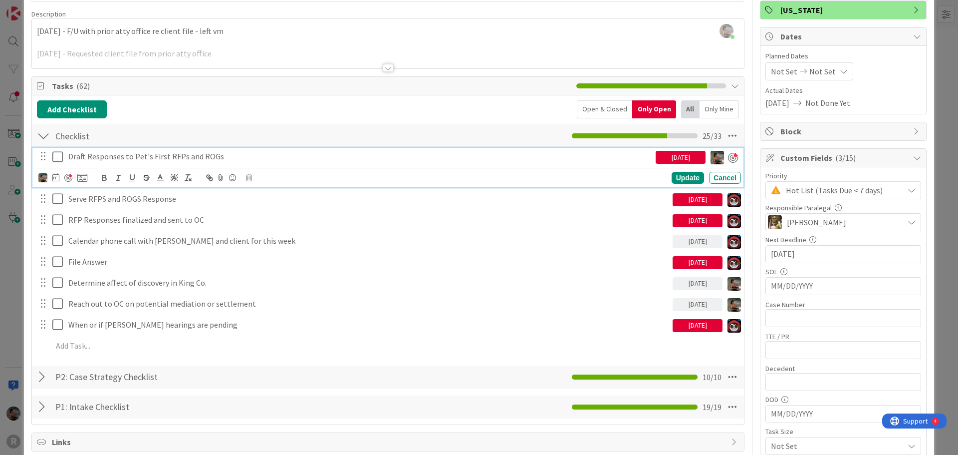
click at [58, 160] on icon at bounding box center [59, 157] width 15 height 12
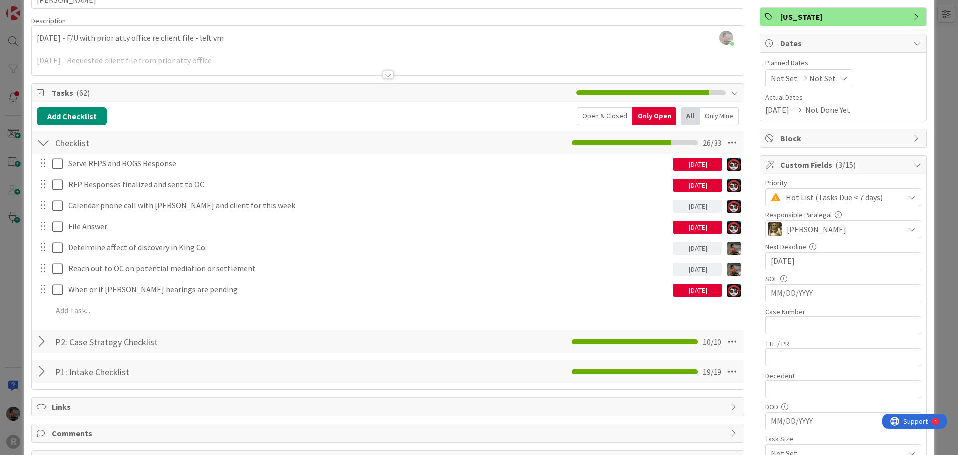
scroll to position [21, 0]
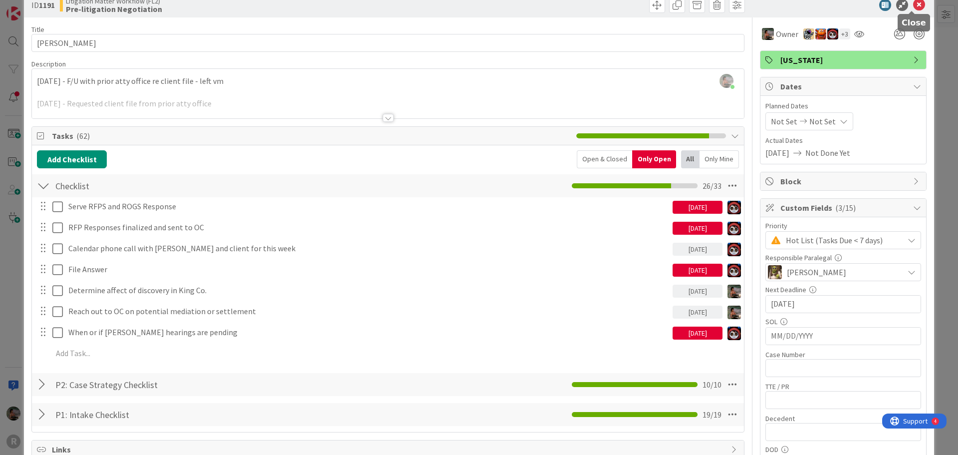
click at [913, 6] on icon at bounding box center [919, 5] width 12 height 12
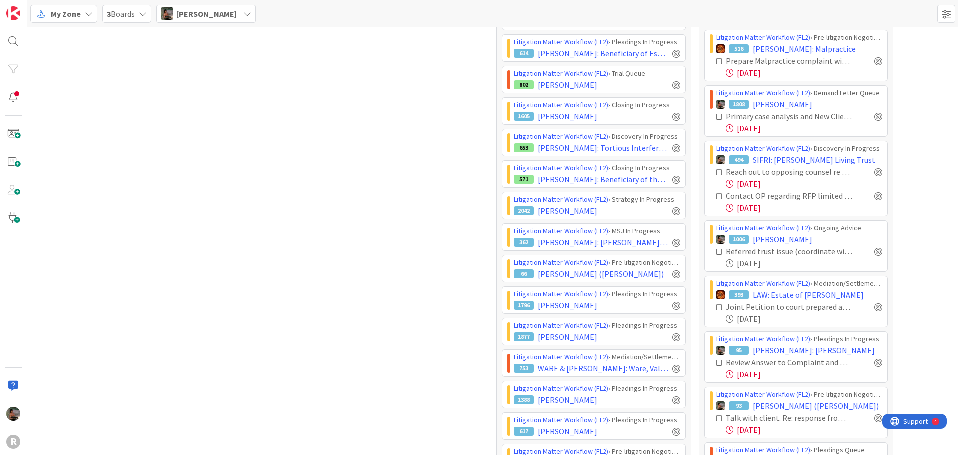
scroll to position [218, 0]
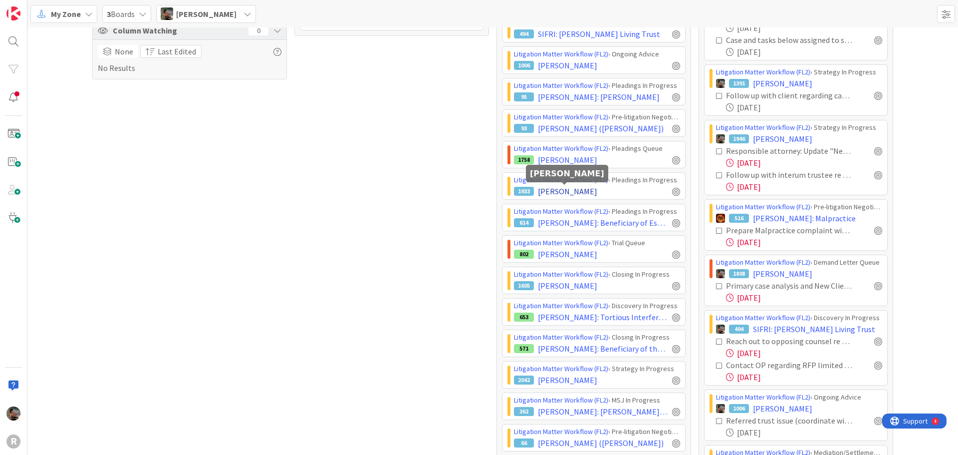
click at [563, 192] on span "[PERSON_NAME]" at bounding box center [567, 191] width 59 height 12
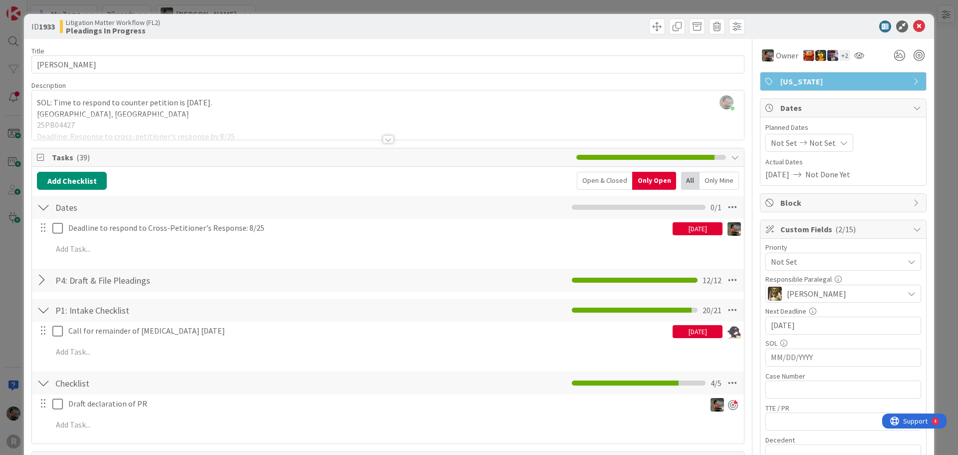
click at [890, 267] on span "Not Set" at bounding box center [835, 261] width 128 height 14
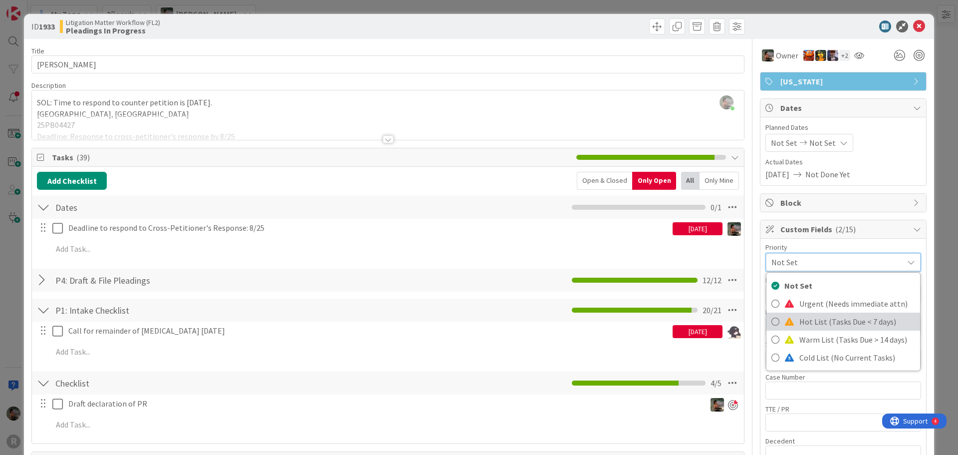
click at [812, 321] on span "Hot List (Tasks Due < 7 days)" at bounding box center [857, 321] width 116 height 15
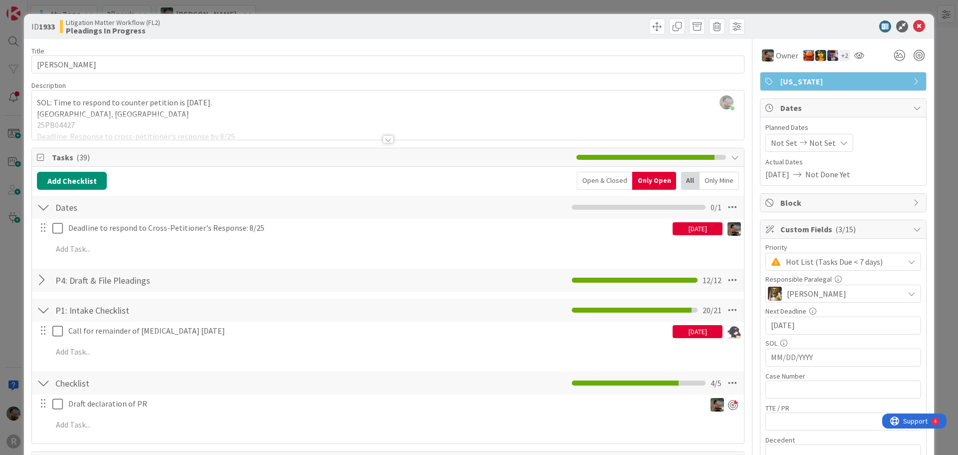
click at [680, 231] on div "[DATE]" at bounding box center [698, 228] width 50 height 13
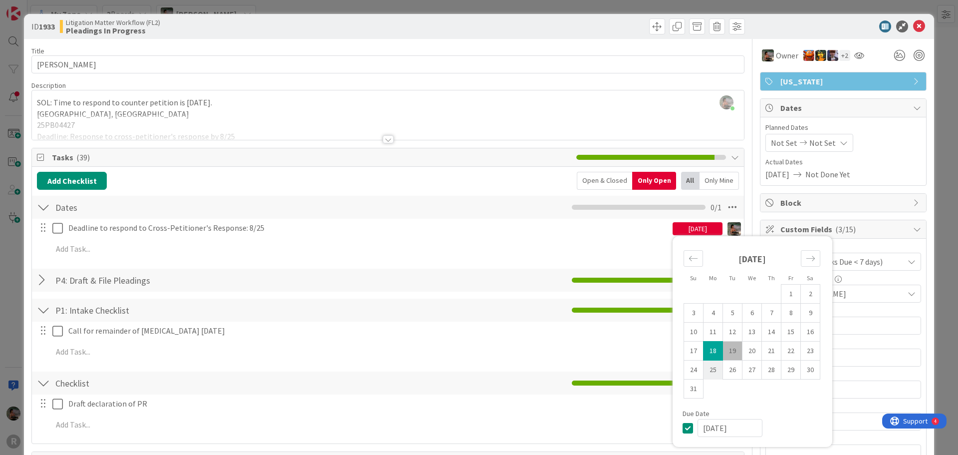
click at [704, 375] on td "25" at bounding box center [713, 369] width 19 height 19
type input "[DATE]"
click at [913, 26] on icon at bounding box center [919, 26] width 12 height 12
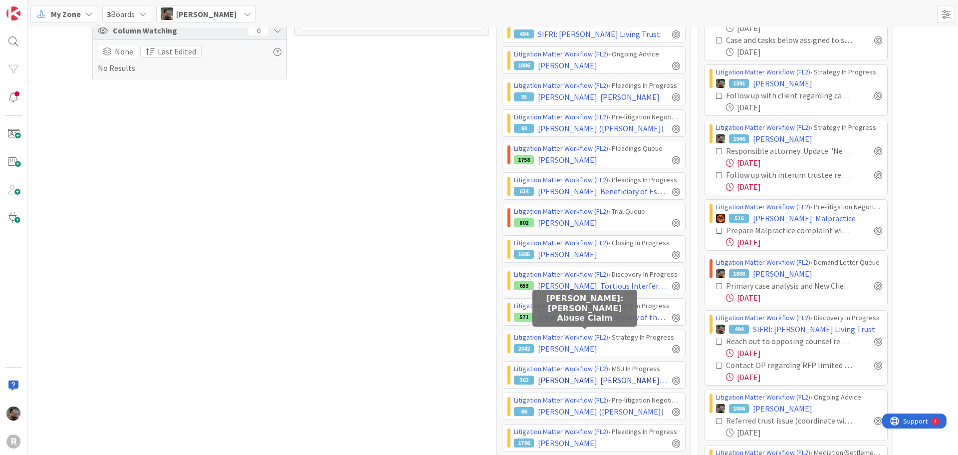
scroll to position [318, 0]
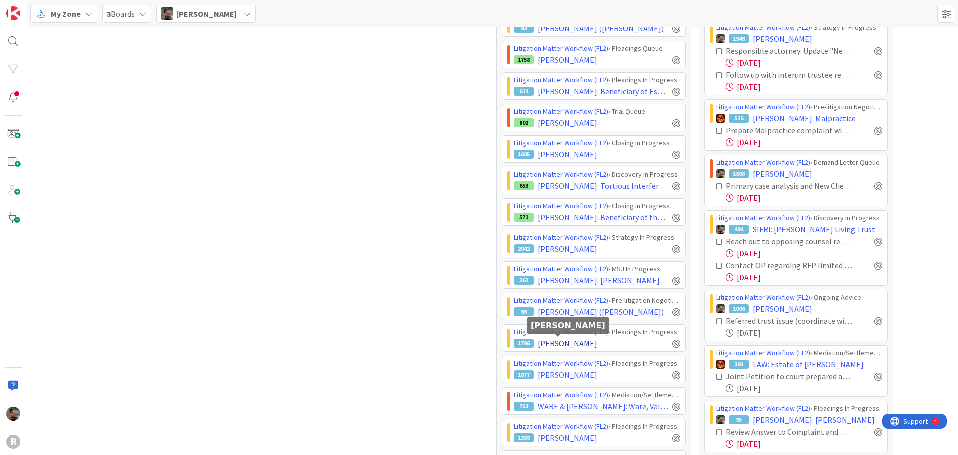
click at [571, 344] on span "[PERSON_NAME]" at bounding box center [567, 343] width 59 height 12
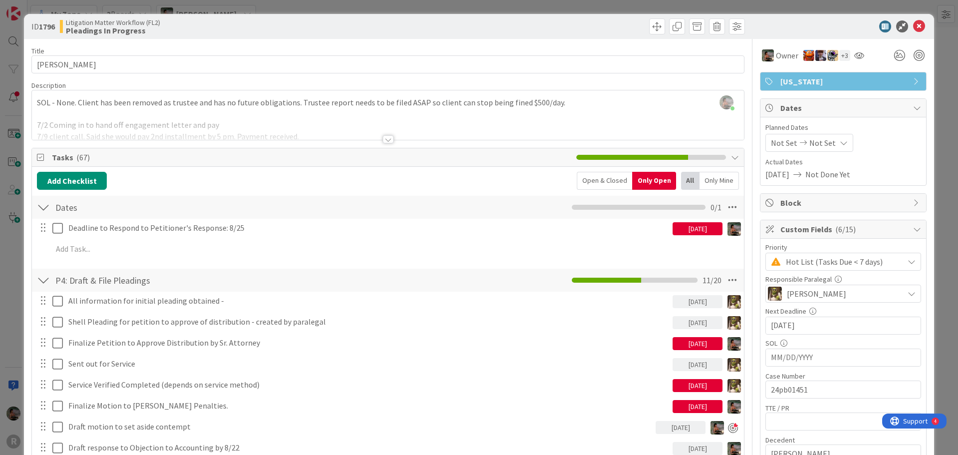
click at [702, 342] on div "[DATE]" at bounding box center [698, 343] width 50 height 13
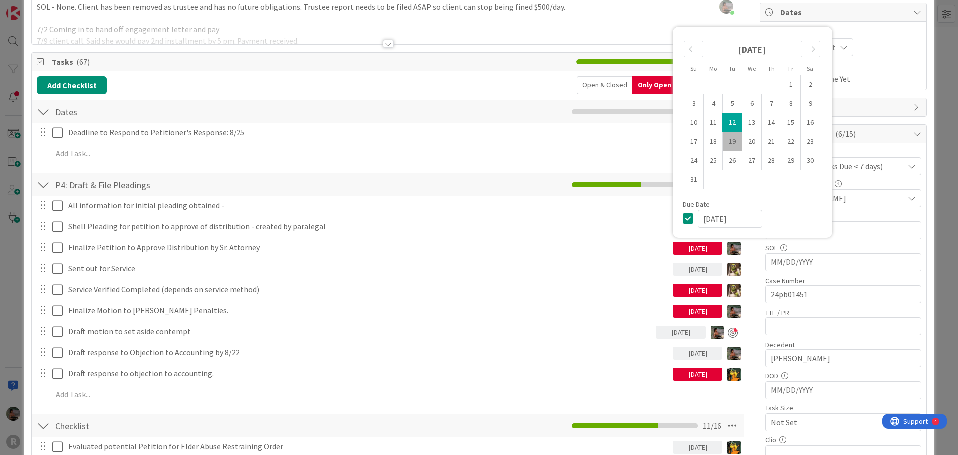
scroll to position [100, 0]
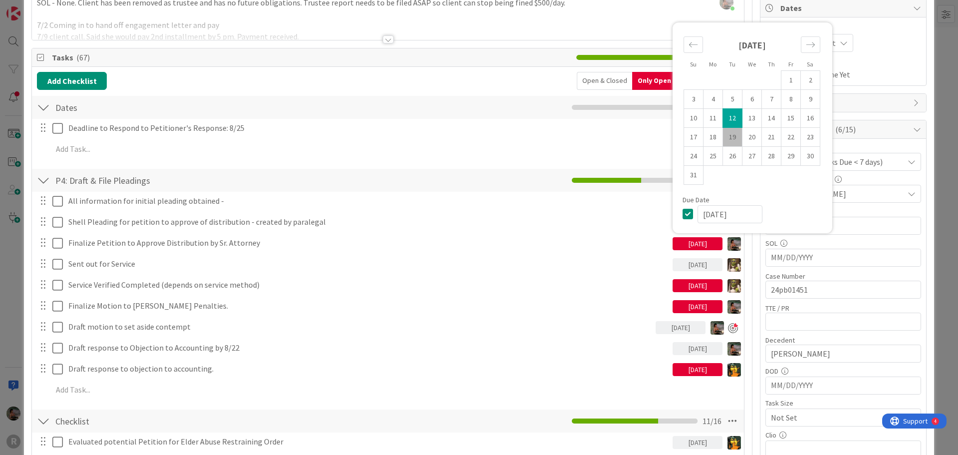
click at [723, 137] on td "19" at bounding box center [732, 136] width 19 height 19
type input "[DATE]"
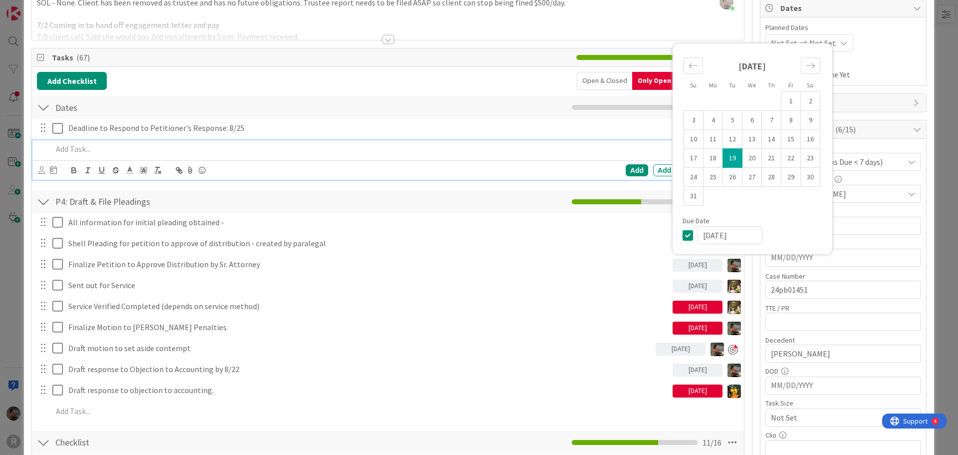
click at [531, 147] on p at bounding box center [394, 148] width 685 height 11
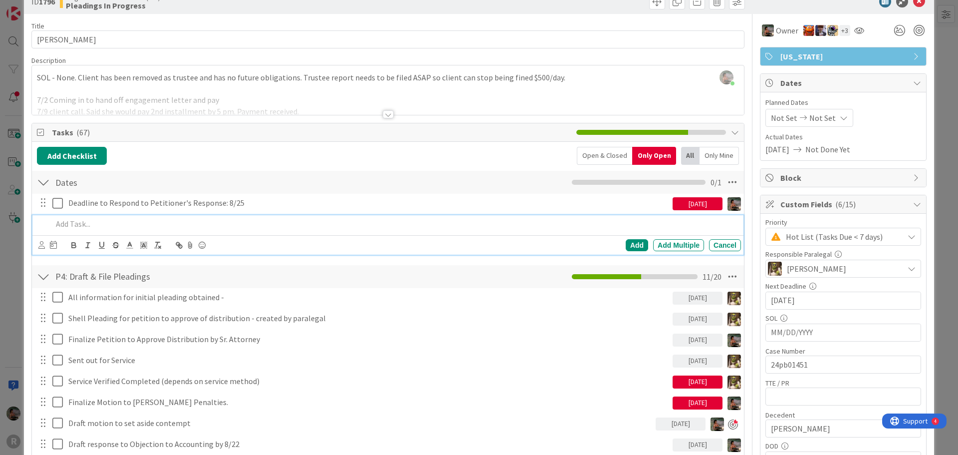
scroll to position [0, 0]
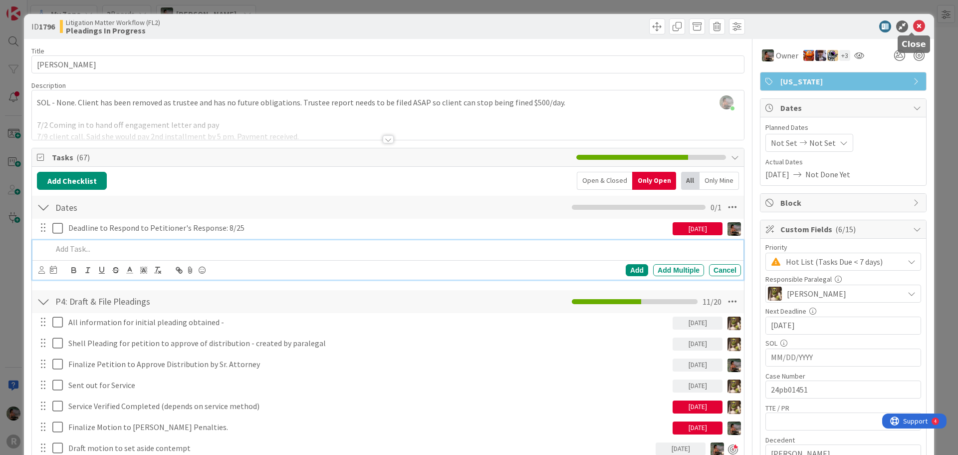
click at [915, 24] on icon at bounding box center [919, 26] width 12 height 12
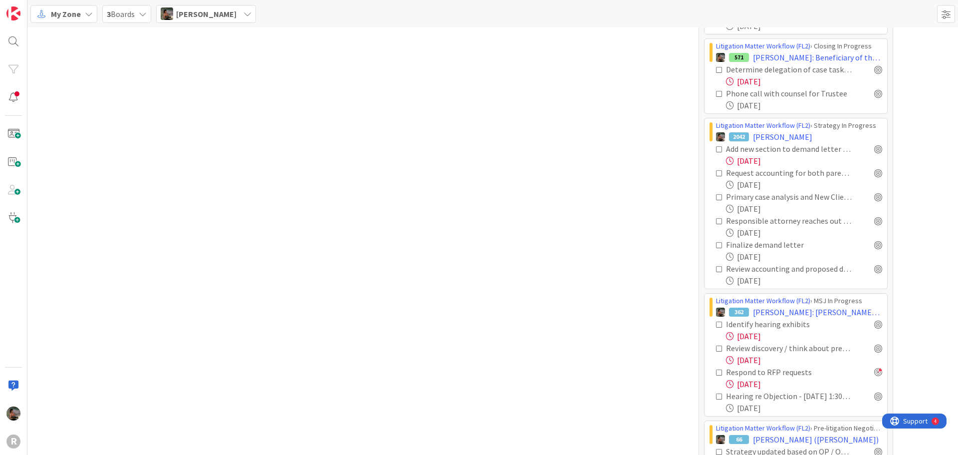
scroll to position [967, 0]
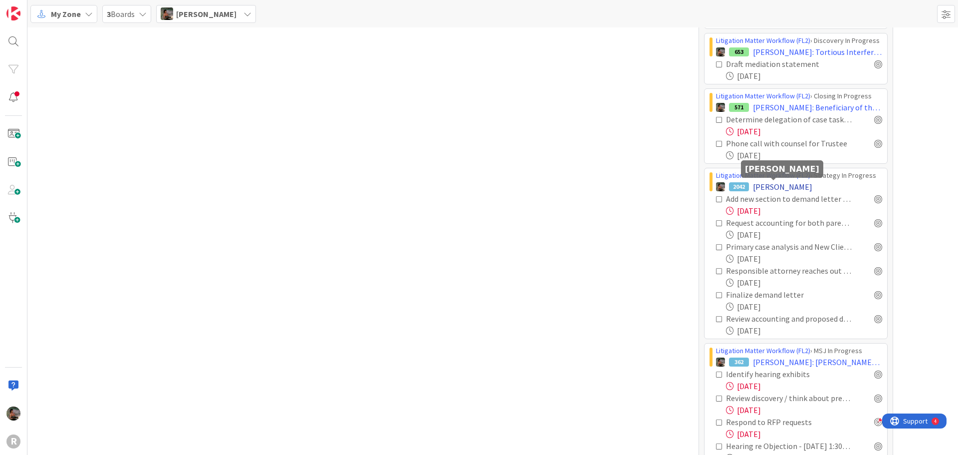
click at [767, 188] on span "[PERSON_NAME]" at bounding box center [782, 187] width 59 height 12
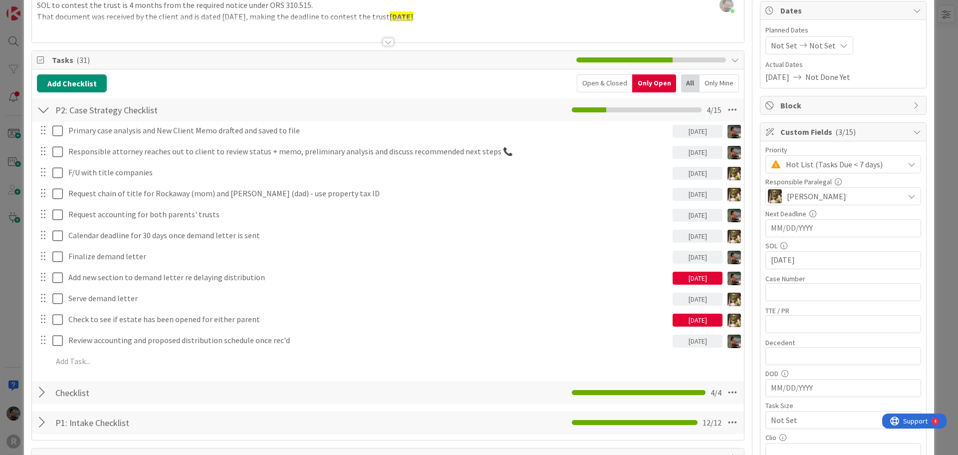
scroll to position [100, 0]
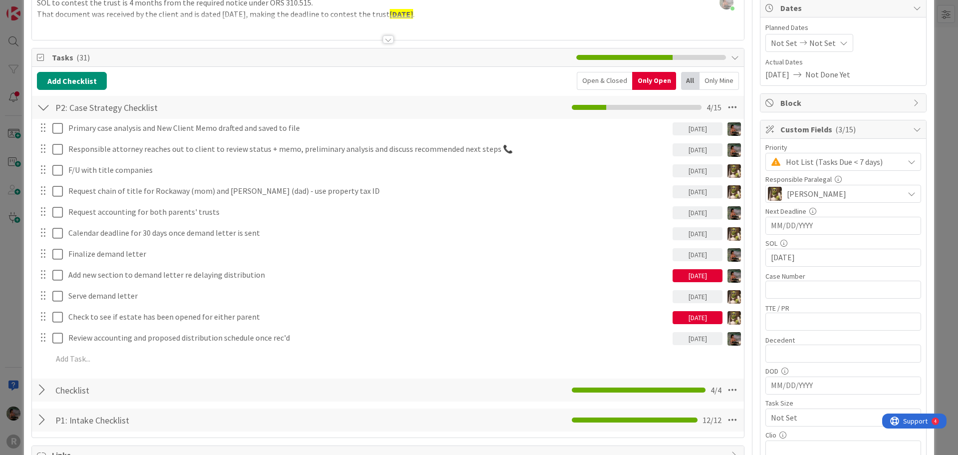
click at [691, 275] on div "[DATE]" at bounding box center [698, 275] width 50 height 13
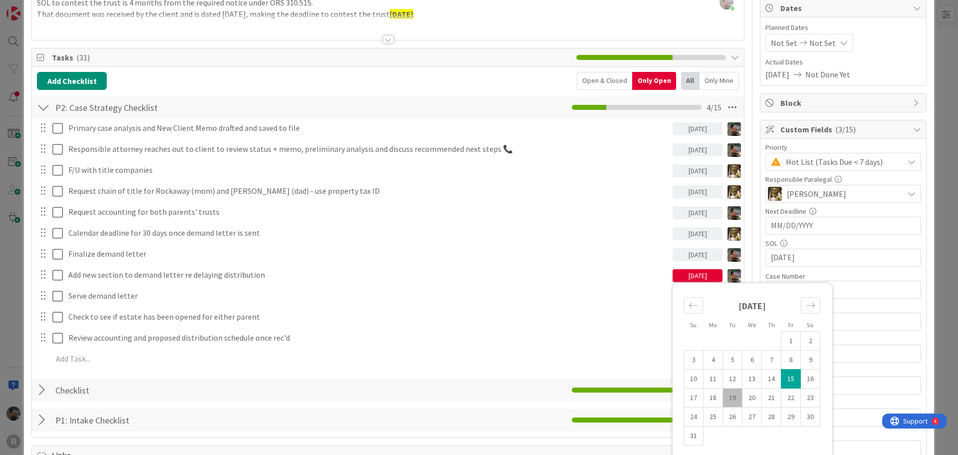
click at [725, 400] on td "19" at bounding box center [732, 397] width 19 height 19
type input "[DATE]"
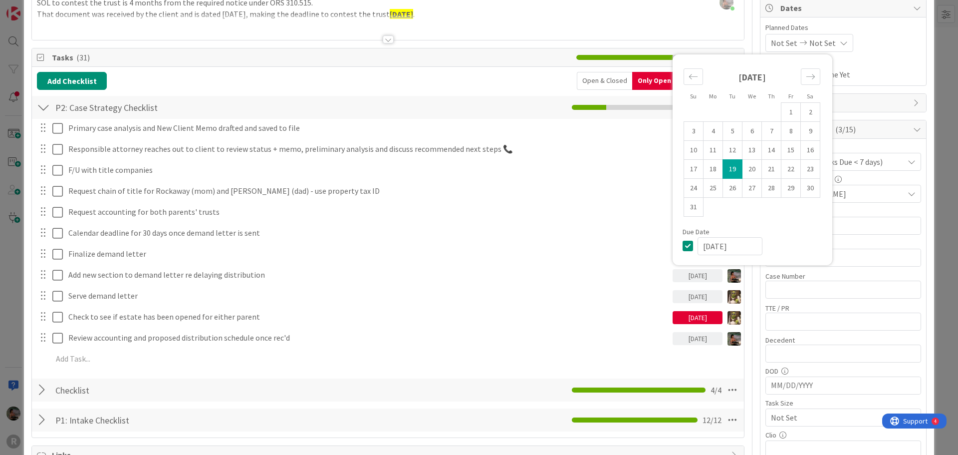
scroll to position [0, 0]
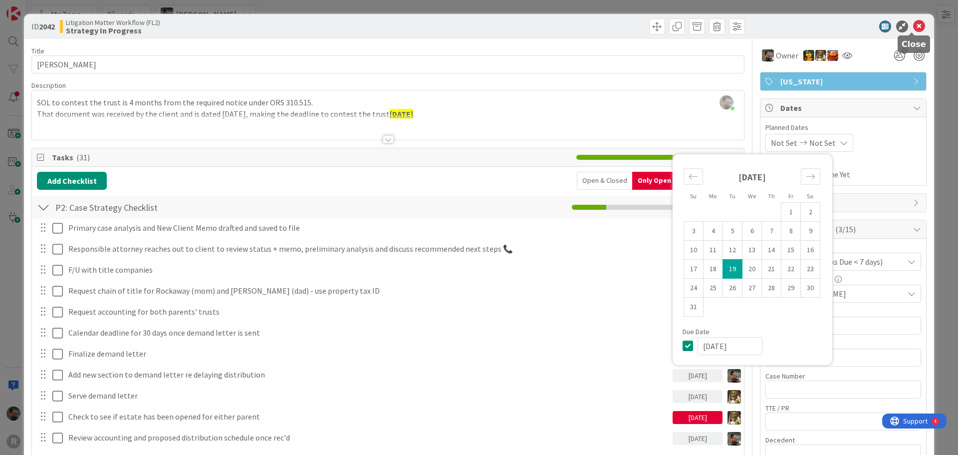
click at [913, 23] on icon at bounding box center [919, 26] width 12 height 12
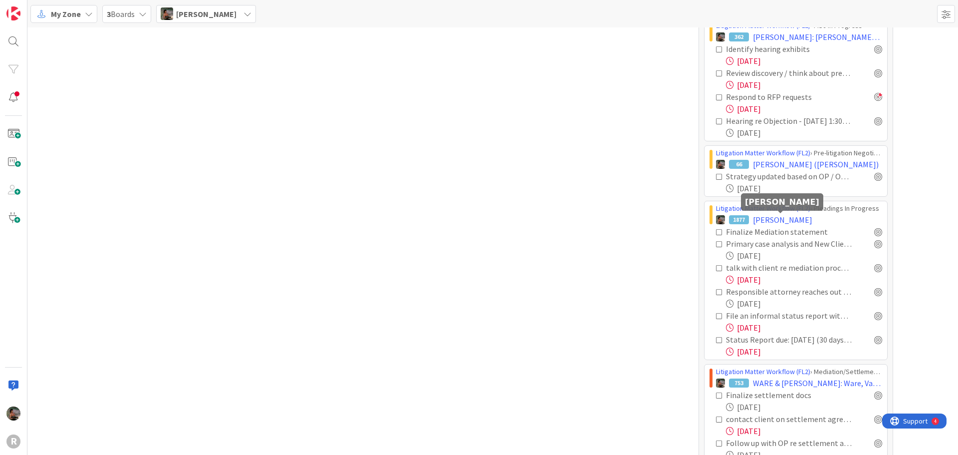
click at [780, 222] on span "[PERSON_NAME]" at bounding box center [782, 220] width 59 height 12
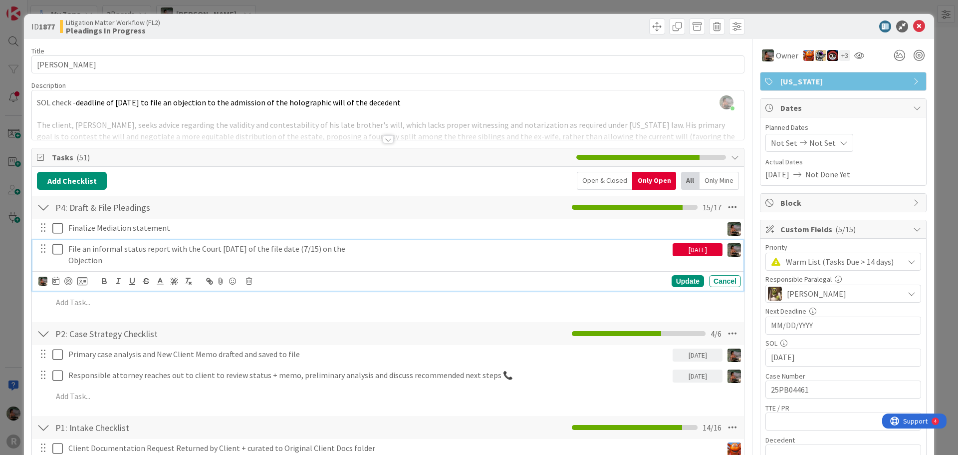
click at [57, 252] on icon at bounding box center [59, 249] width 15 height 12
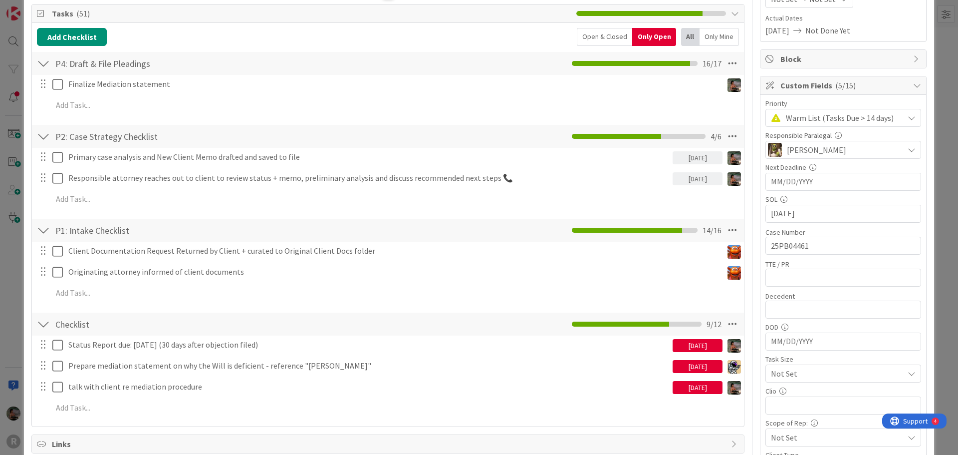
scroll to position [150, 0]
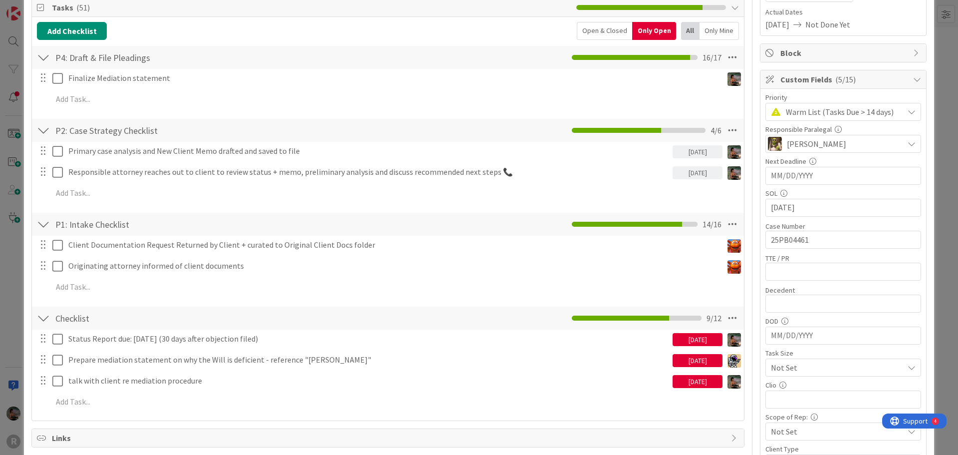
click at [686, 384] on div "[DATE]" at bounding box center [698, 381] width 50 height 13
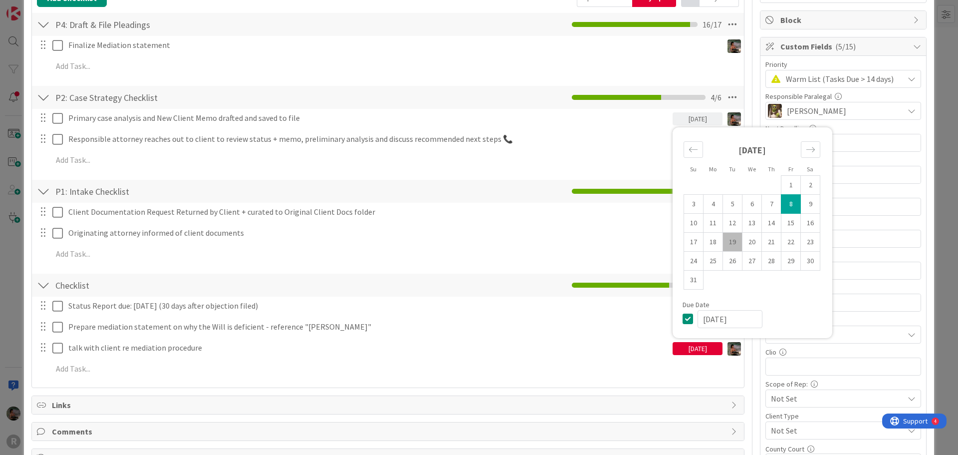
scroll to position [200, 0]
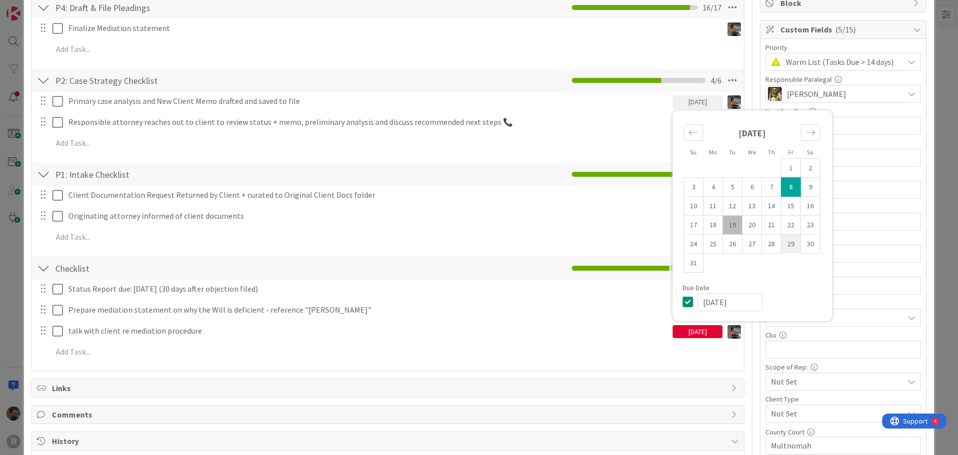
click at [784, 245] on td "29" at bounding box center [790, 243] width 19 height 19
type input "[DATE]"
click at [935, 119] on div "ID 1877 Litigation Matter Workflow (FL2) Pleadings In Progress Title 16 / 128 […" at bounding box center [479, 227] width 958 height 455
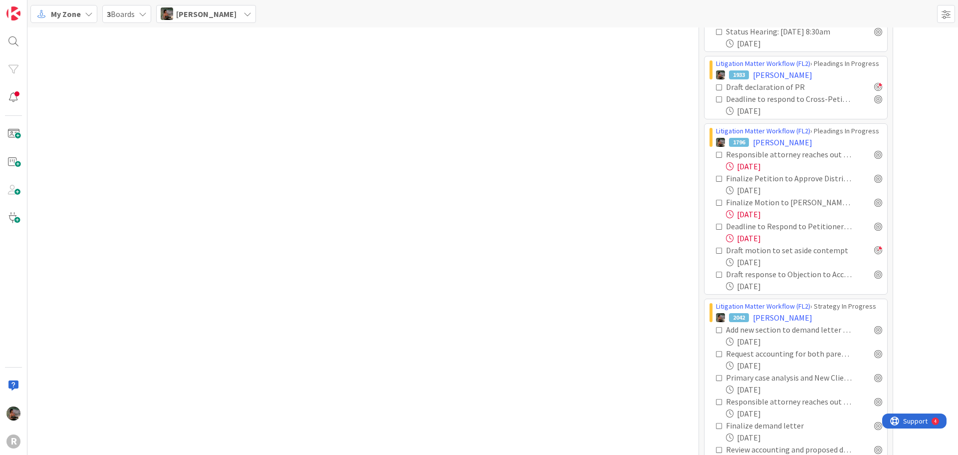
scroll to position [1615, 0]
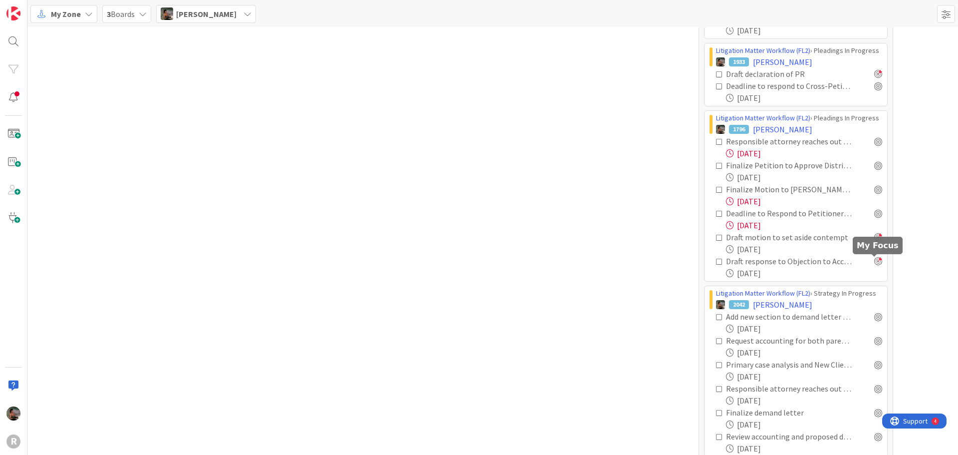
click at [874, 263] on div at bounding box center [878, 261] width 8 height 8
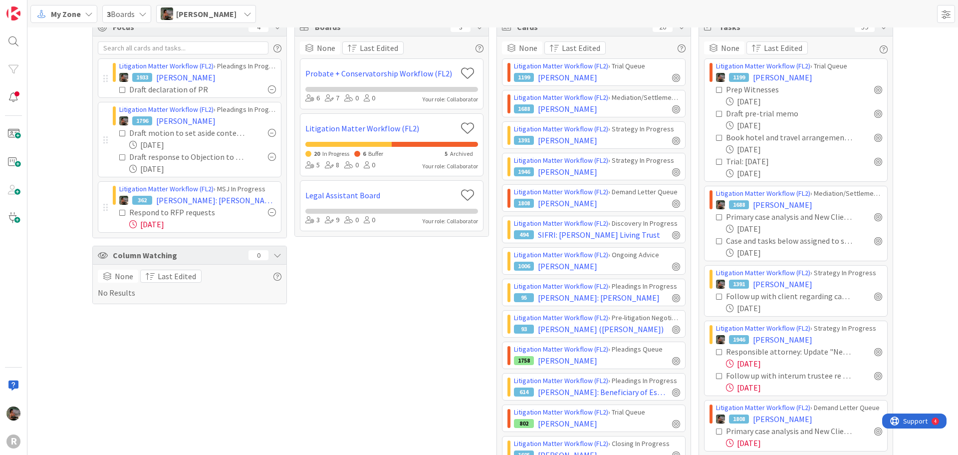
scroll to position [0, 0]
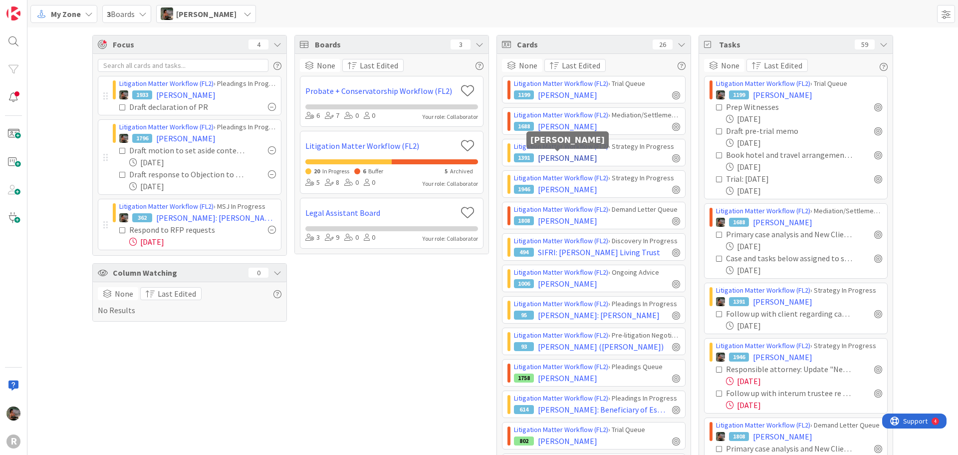
click at [580, 159] on span "[PERSON_NAME]" at bounding box center [567, 158] width 59 height 12
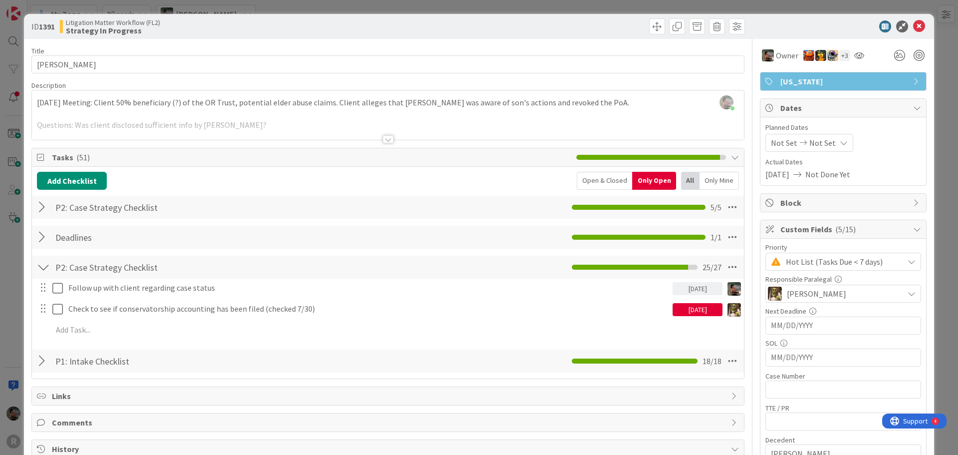
click at [908, 263] on icon at bounding box center [912, 261] width 8 height 8
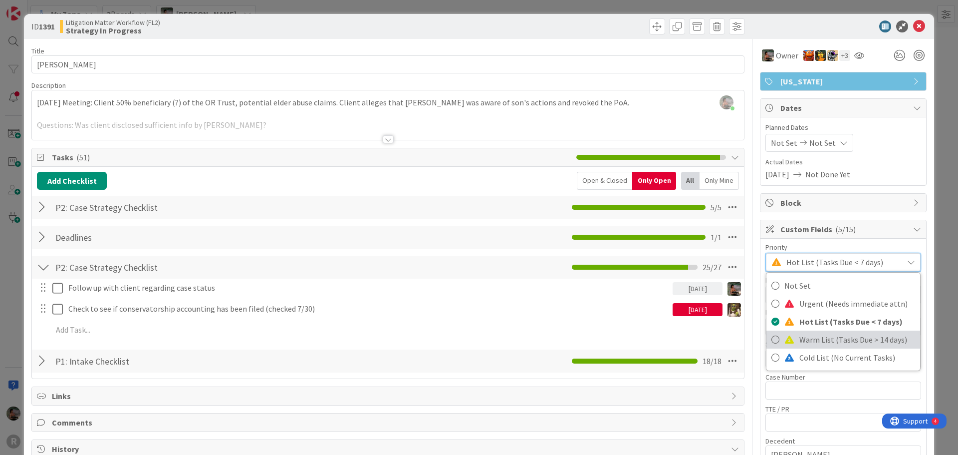
click at [814, 339] on span "Warm List (Tasks Due > 14 days)" at bounding box center [857, 339] width 116 height 15
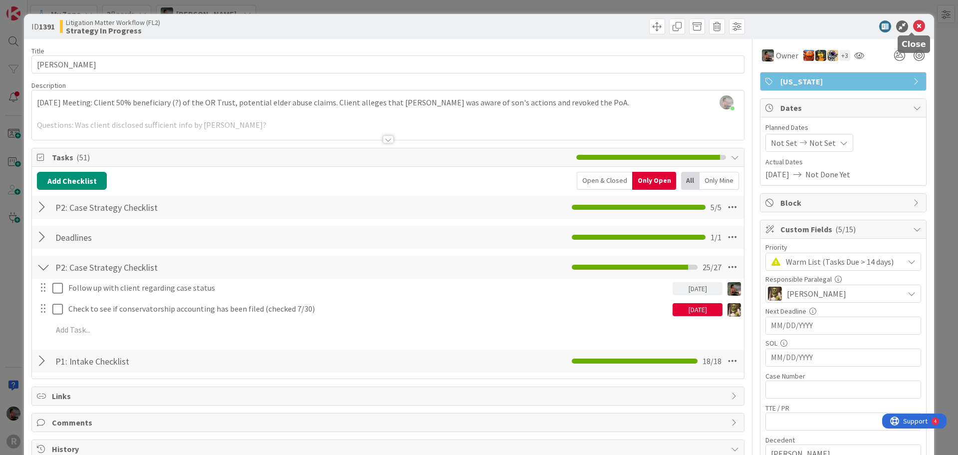
click at [916, 26] on icon at bounding box center [919, 26] width 12 height 12
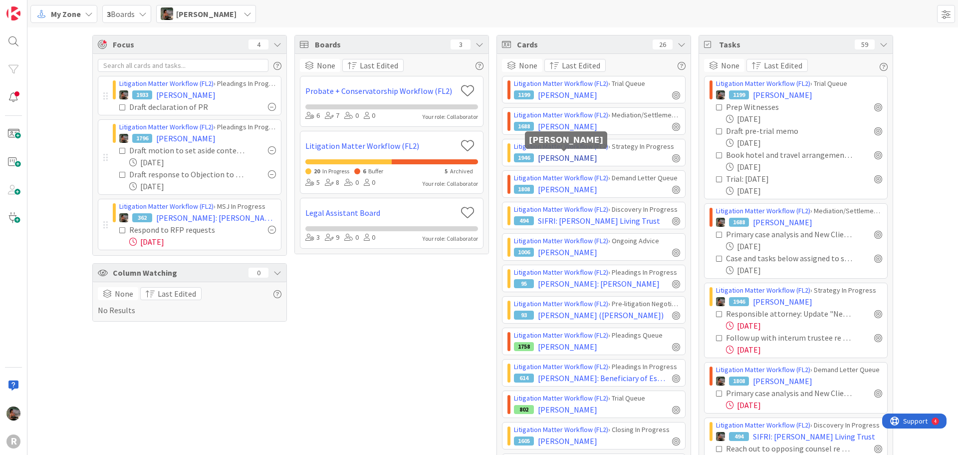
click at [566, 156] on span "[PERSON_NAME]" at bounding box center [567, 158] width 59 height 12
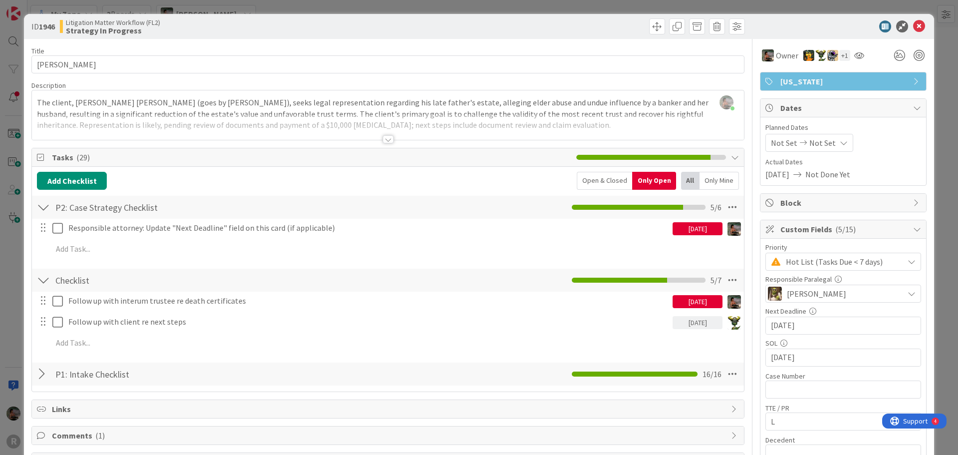
click at [695, 231] on div "[DATE]" at bounding box center [698, 228] width 50 height 13
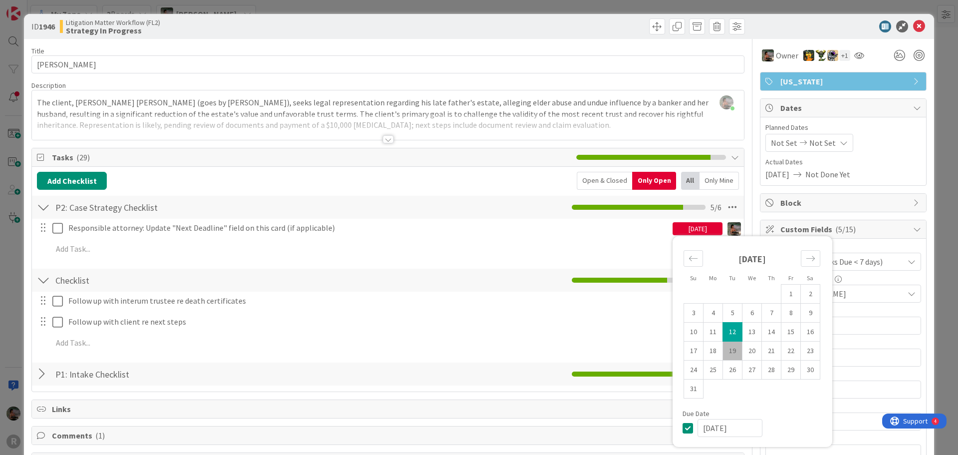
click at [726, 353] on td "19" at bounding box center [732, 350] width 19 height 19
type input "[DATE]"
click at [913, 24] on icon at bounding box center [919, 26] width 12 height 12
